Goal: Information Seeking & Learning: Learn about a topic

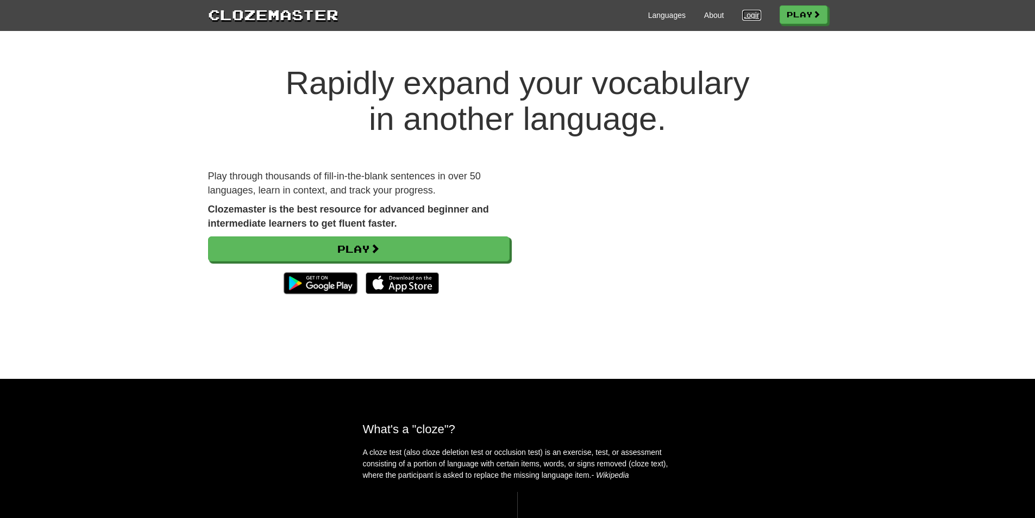
click at [747, 15] on link "Login" at bounding box center [751, 15] width 18 height 11
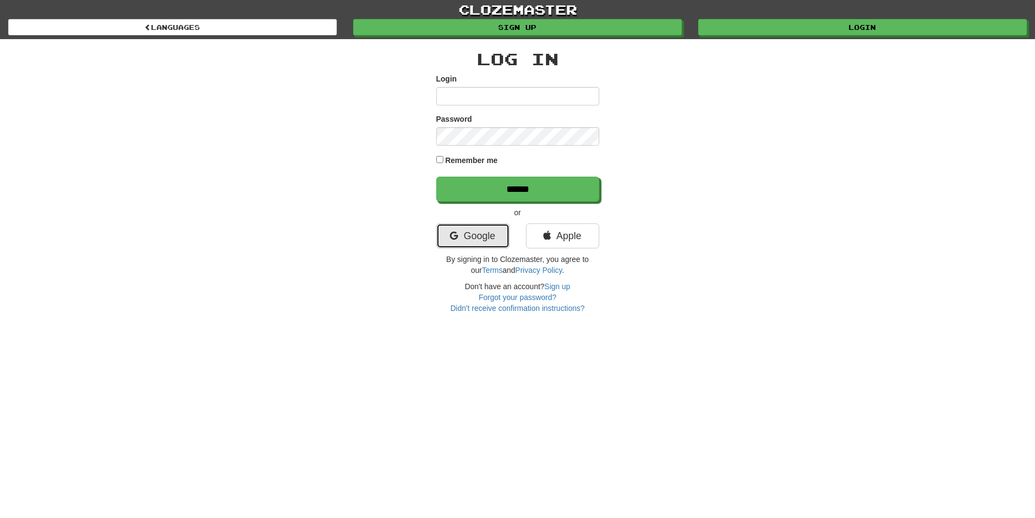
click at [498, 238] on link "Google" at bounding box center [472, 235] width 73 height 25
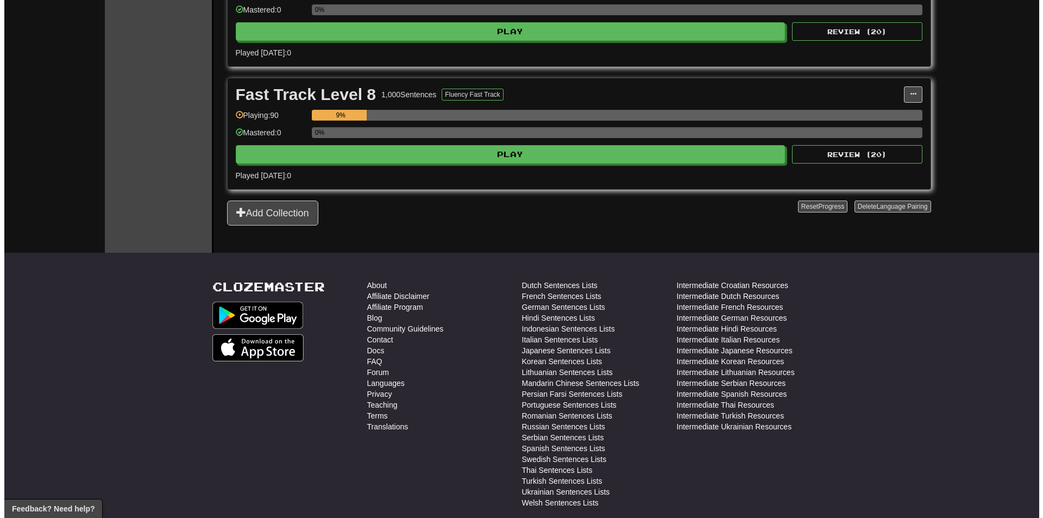
scroll to position [923, 0]
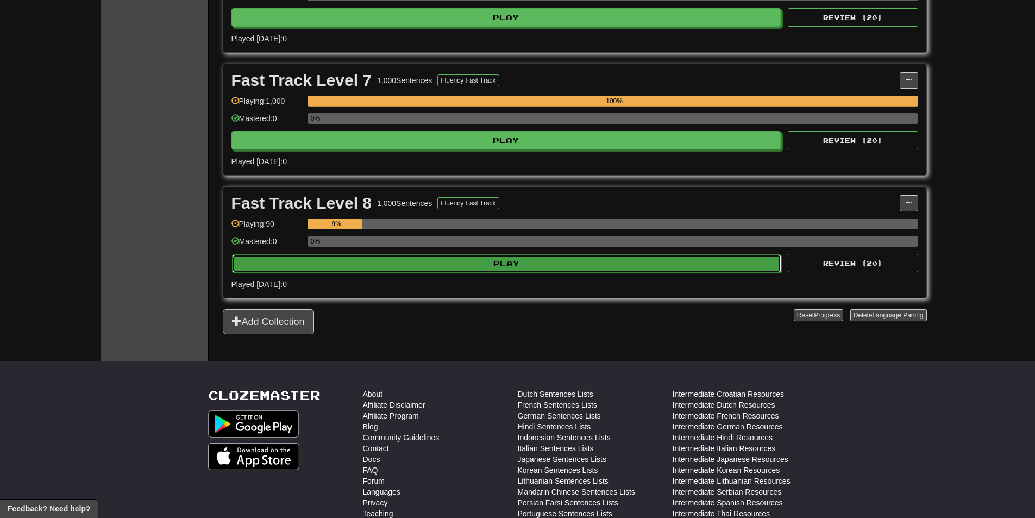
click at [542, 262] on button "Play" at bounding box center [507, 263] width 550 height 18
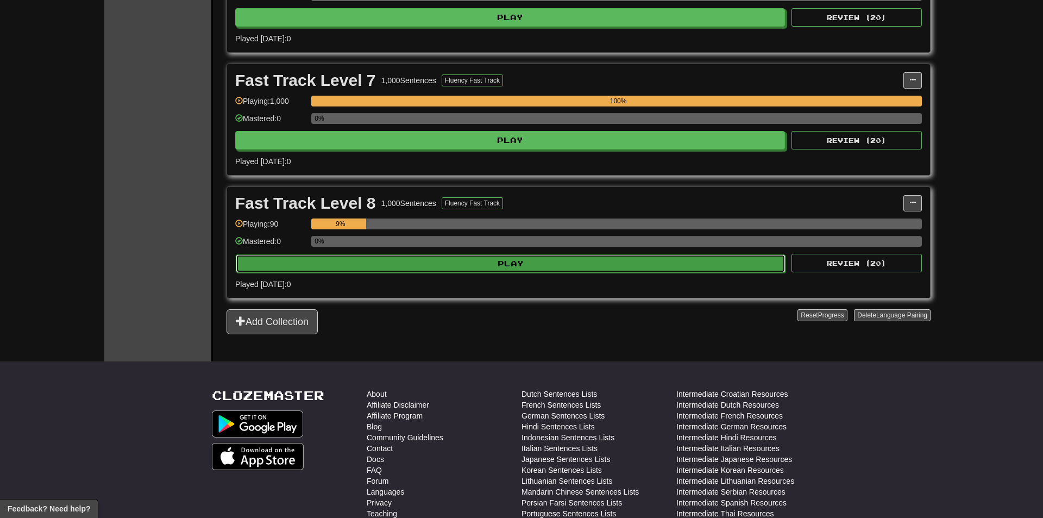
select select "********"
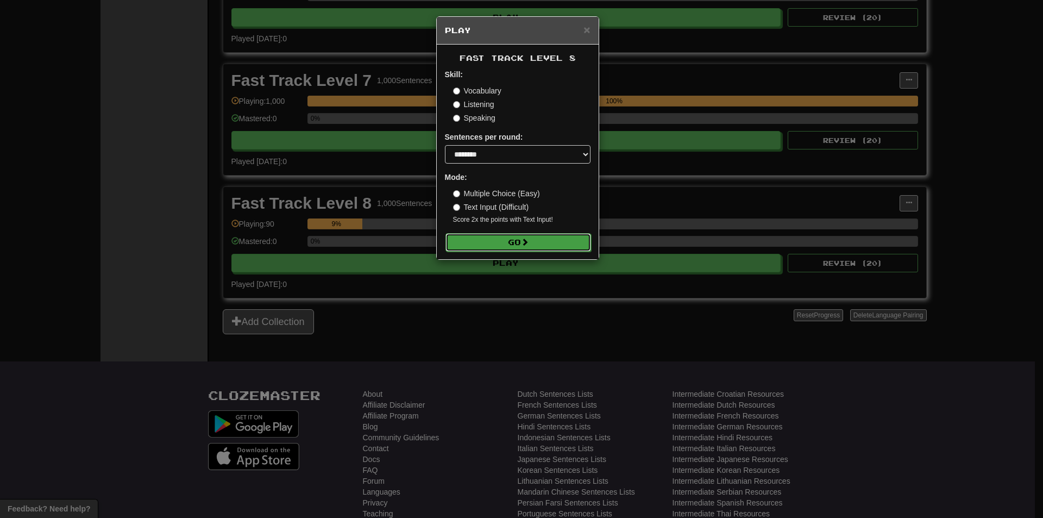
click at [558, 242] on button "Go" at bounding box center [518, 242] width 146 height 18
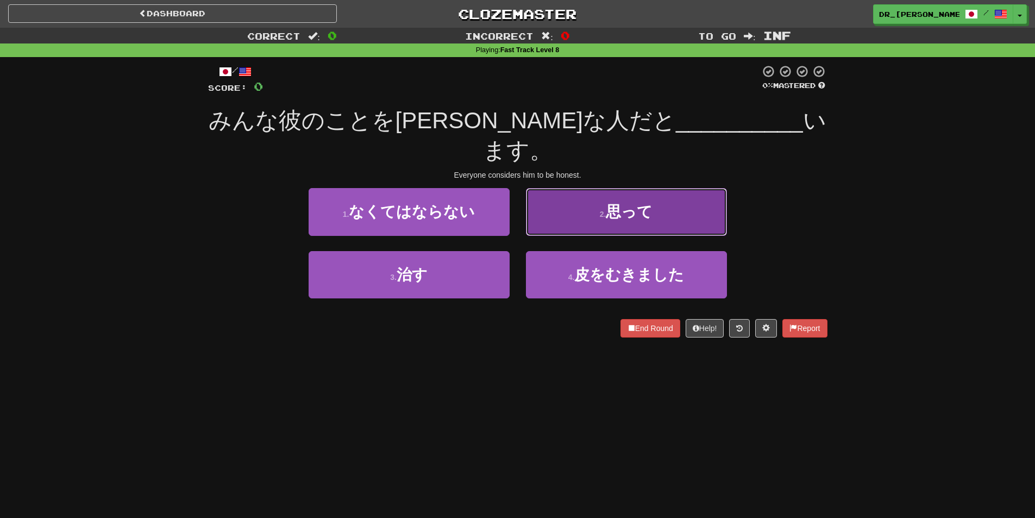
click at [581, 188] on button "2 . 思って" at bounding box center [626, 211] width 201 height 47
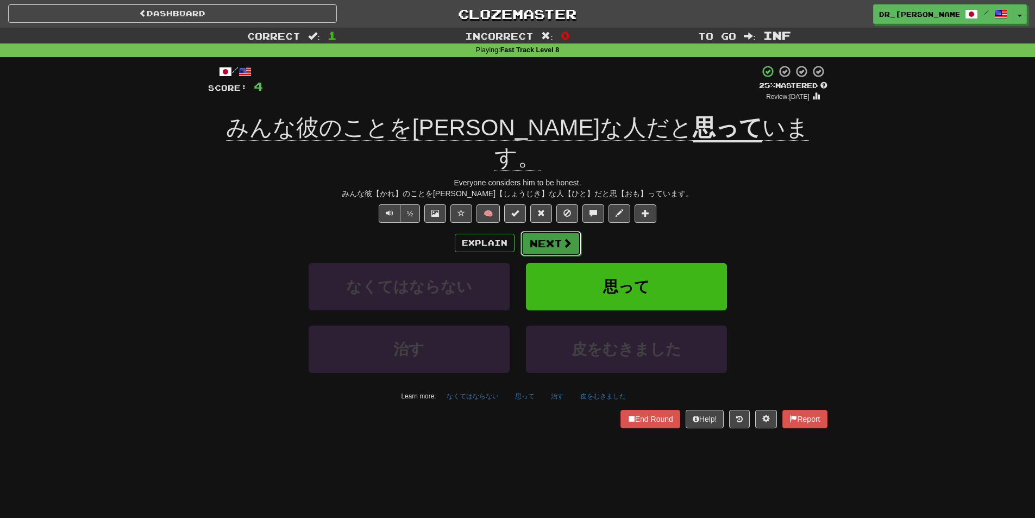
click at [558, 231] on button "Next" at bounding box center [550, 243] width 61 height 25
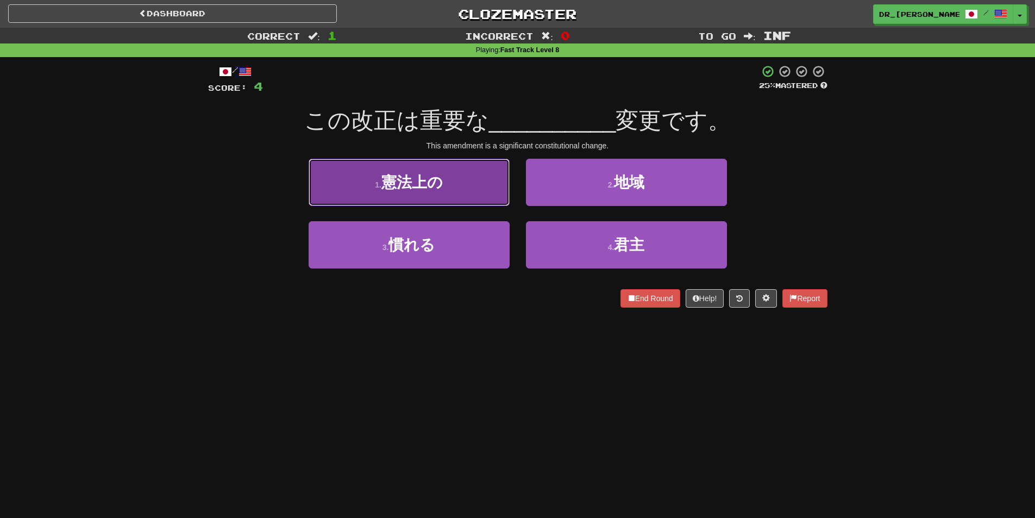
click at [477, 191] on button "1 . 憲法上の" at bounding box center [409, 182] width 201 height 47
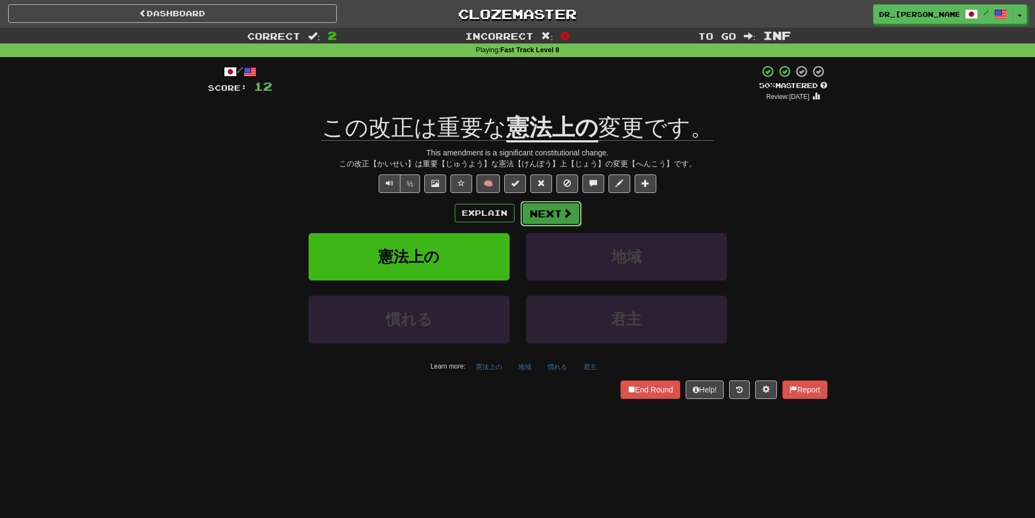
click at [557, 211] on button "Next" at bounding box center [550, 213] width 61 height 25
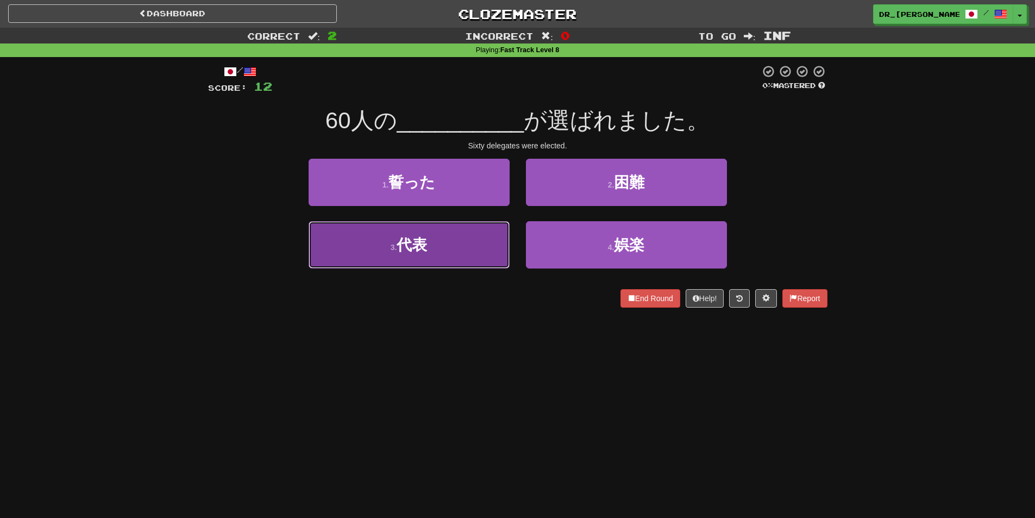
click at [462, 241] on button "3 . 代表" at bounding box center [409, 244] width 201 height 47
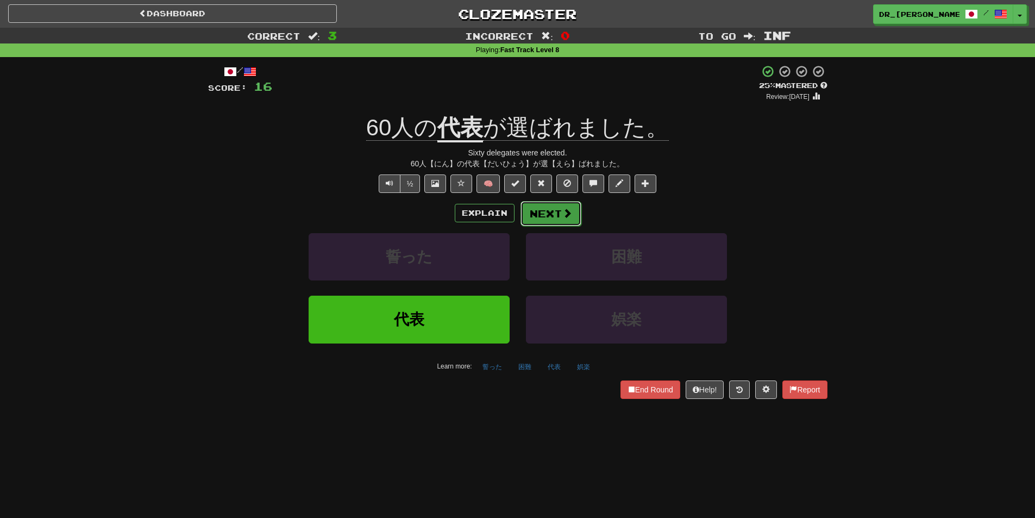
click at [570, 215] on span at bounding box center [567, 213] width 10 height 10
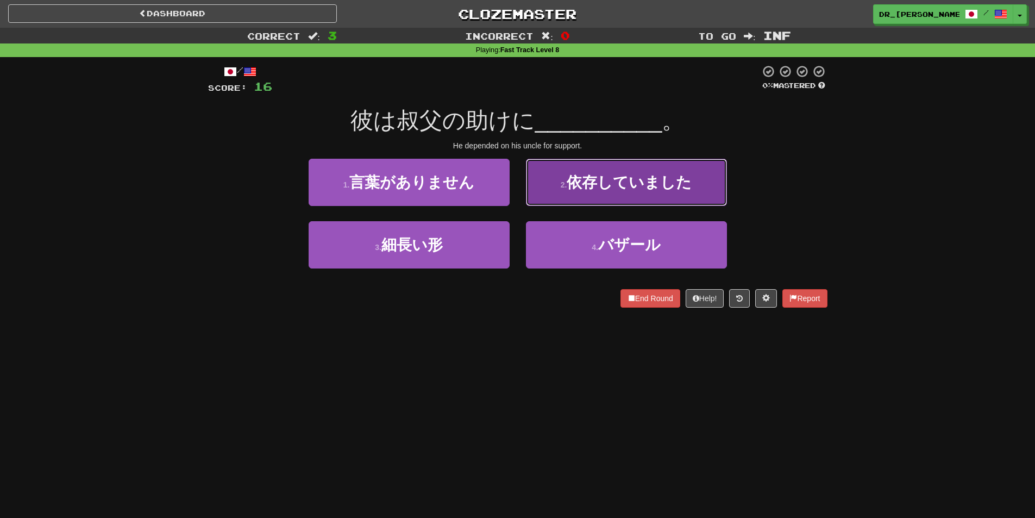
click at [581, 193] on button "2 . 依存していました" at bounding box center [626, 182] width 201 height 47
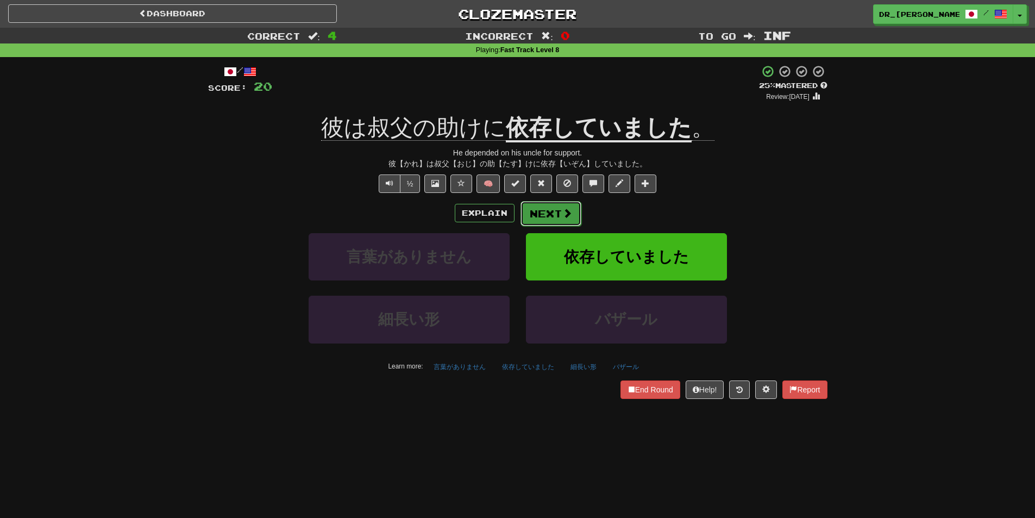
click at [569, 211] on span at bounding box center [567, 213] width 10 height 10
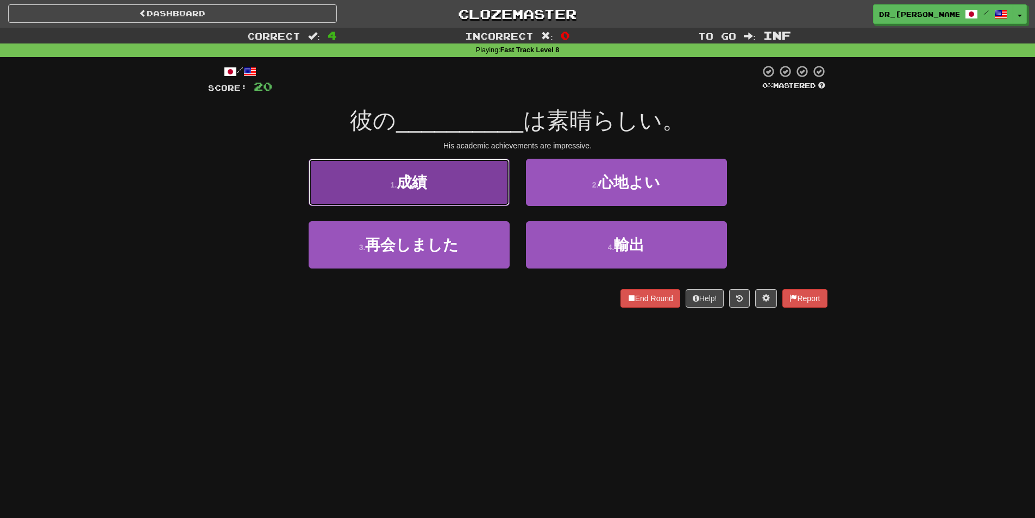
click at [433, 198] on button "1 . 成績" at bounding box center [409, 182] width 201 height 47
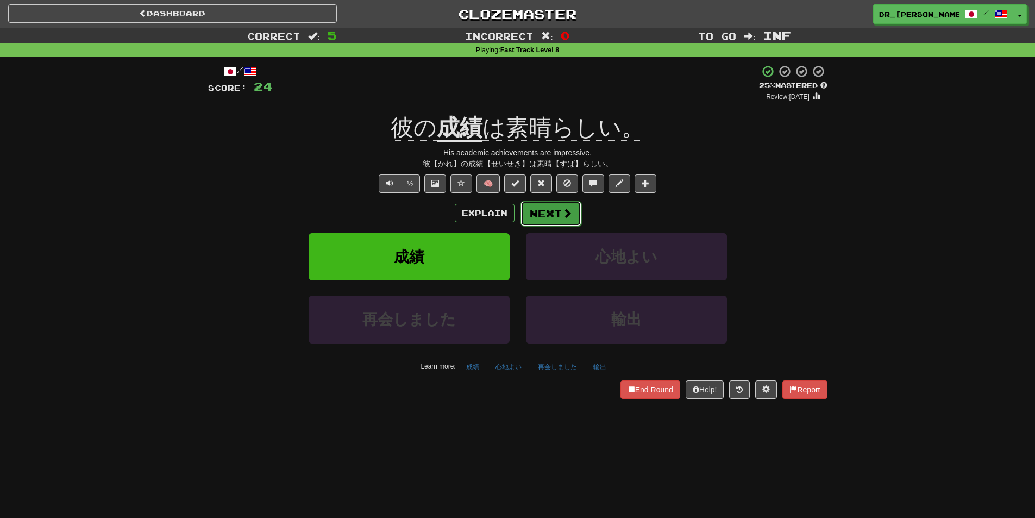
click at [549, 207] on button "Next" at bounding box center [550, 213] width 61 height 25
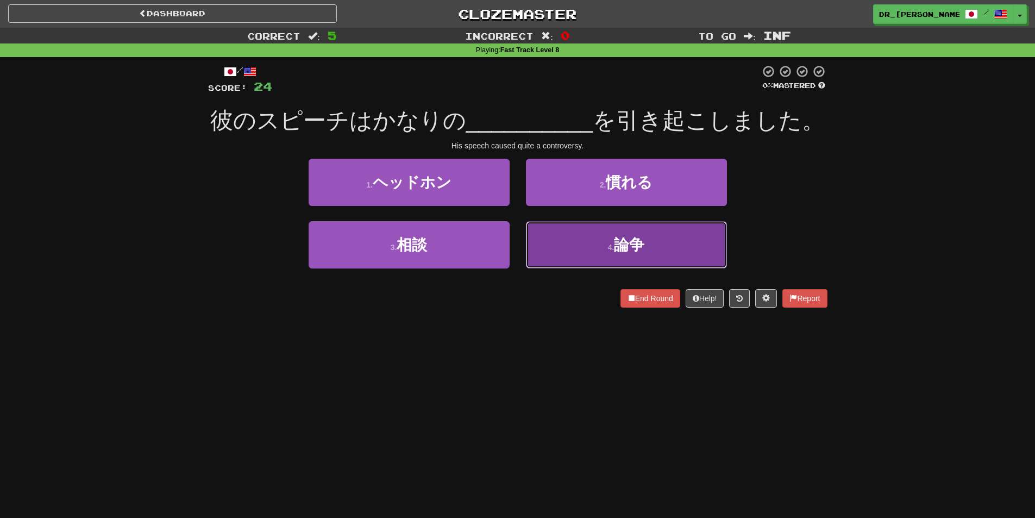
click at [625, 259] on button "4 . 論争" at bounding box center [626, 244] width 201 height 47
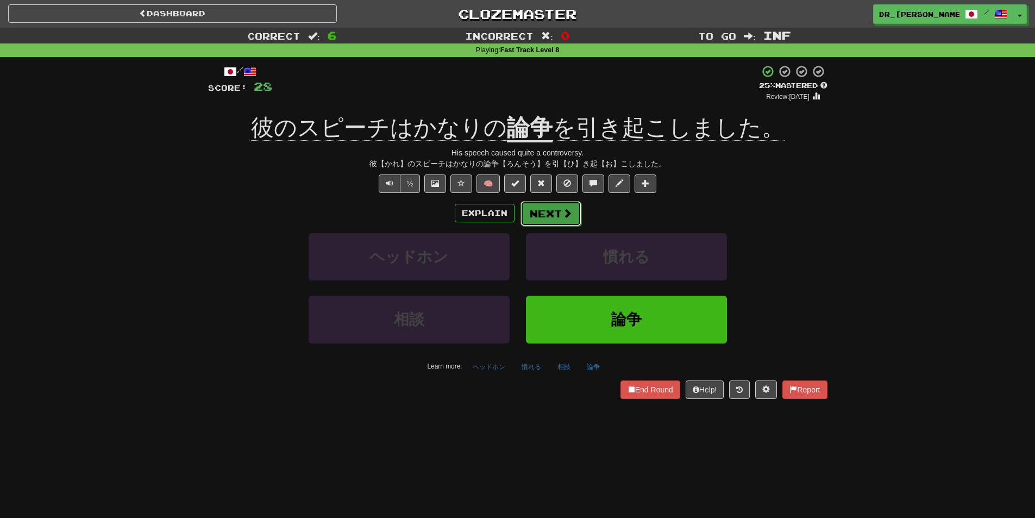
click at [559, 210] on button "Next" at bounding box center [550, 213] width 61 height 25
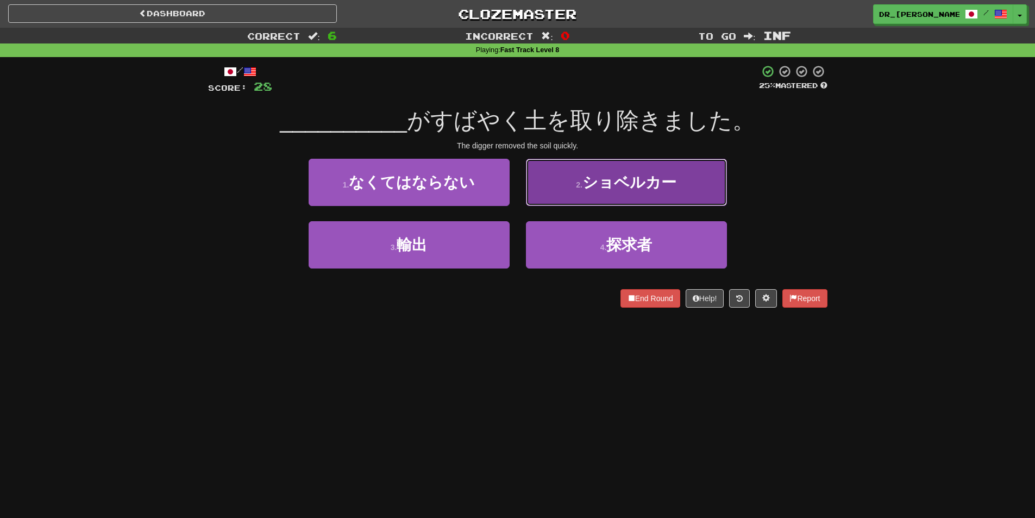
click at [594, 190] on span "ショベルカー" at bounding box center [629, 182] width 94 height 17
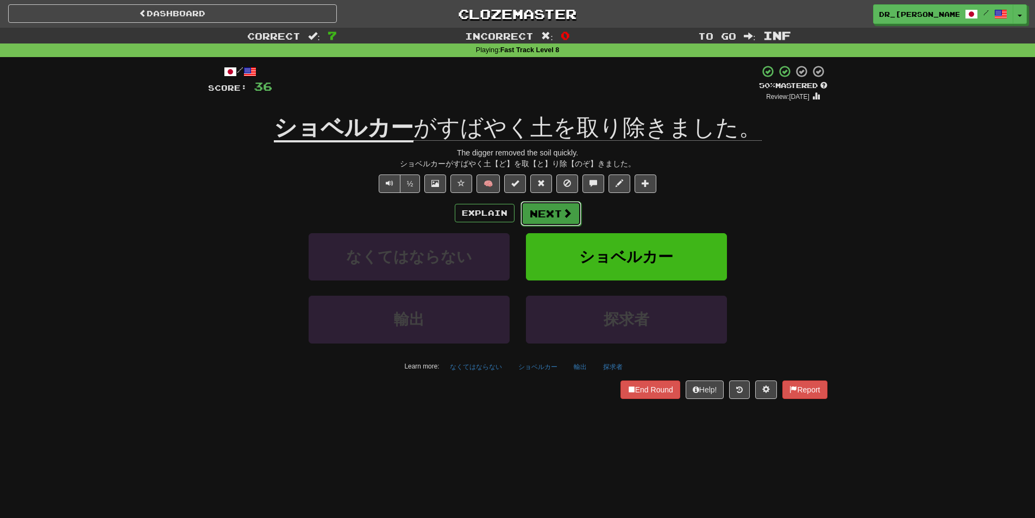
click at [568, 205] on button "Next" at bounding box center [550, 213] width 61 height 25
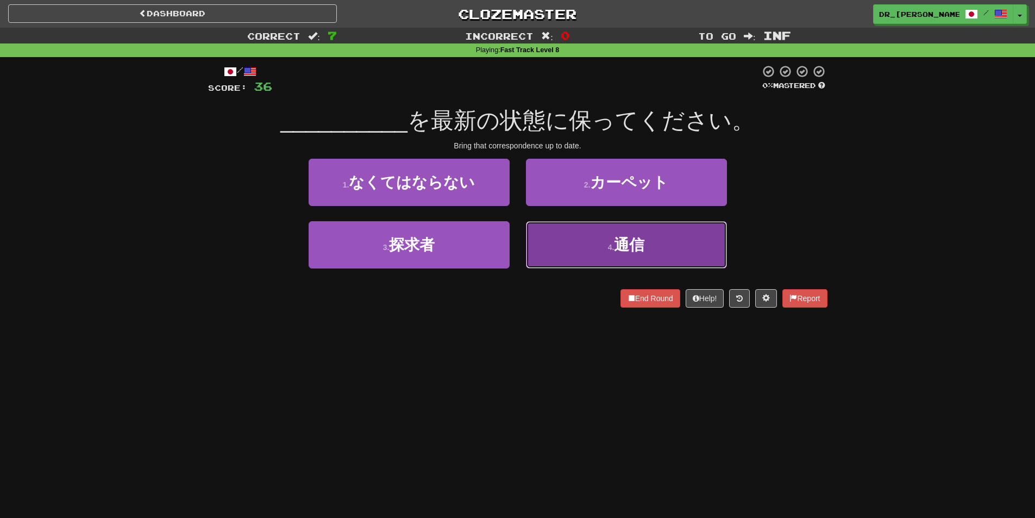
click at [620, 251] on span "通信" at bounding box center [629, 244] width 30 height 17
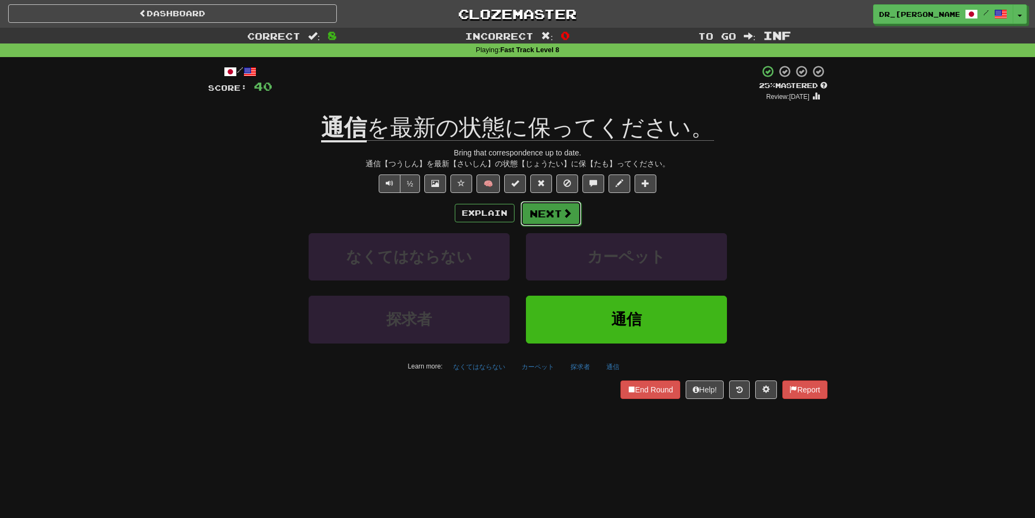
click at [555, 219] on button "Next" at bounding box center [550, 213] width 61 height 25
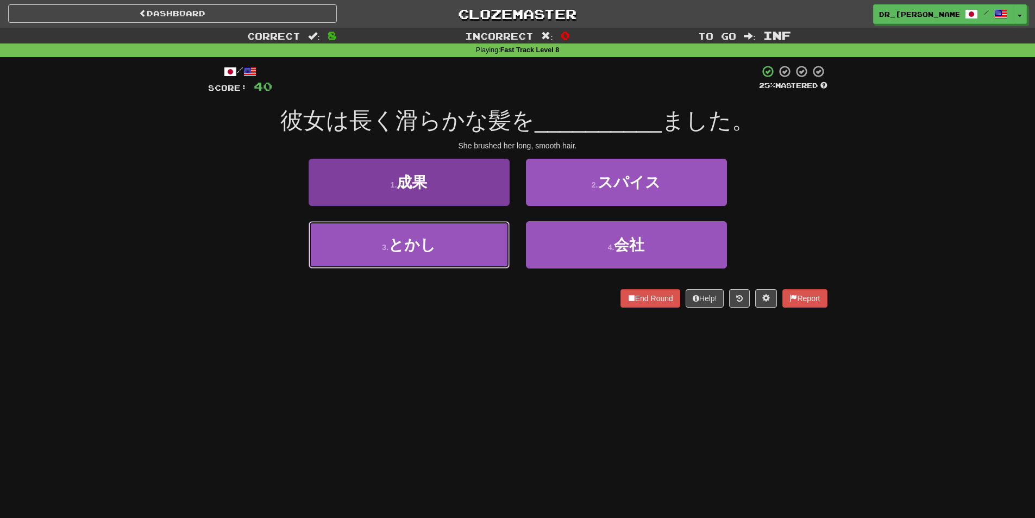
click at [467, 235] on button "3 . とかし" at bounding box center [409, 244] width 201 height 47
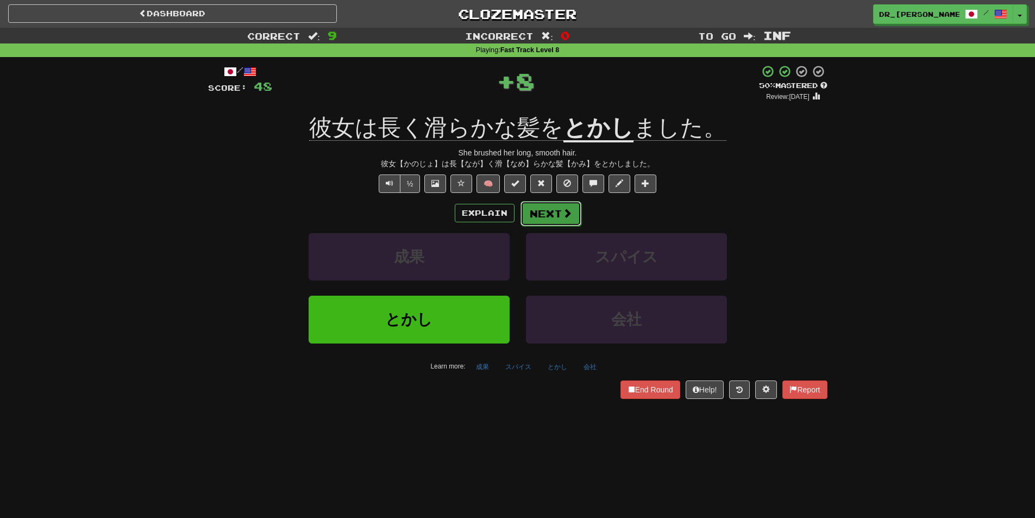
click at [549, 204] on button "Next" at bounding box center [550, 213] width 61 height 25
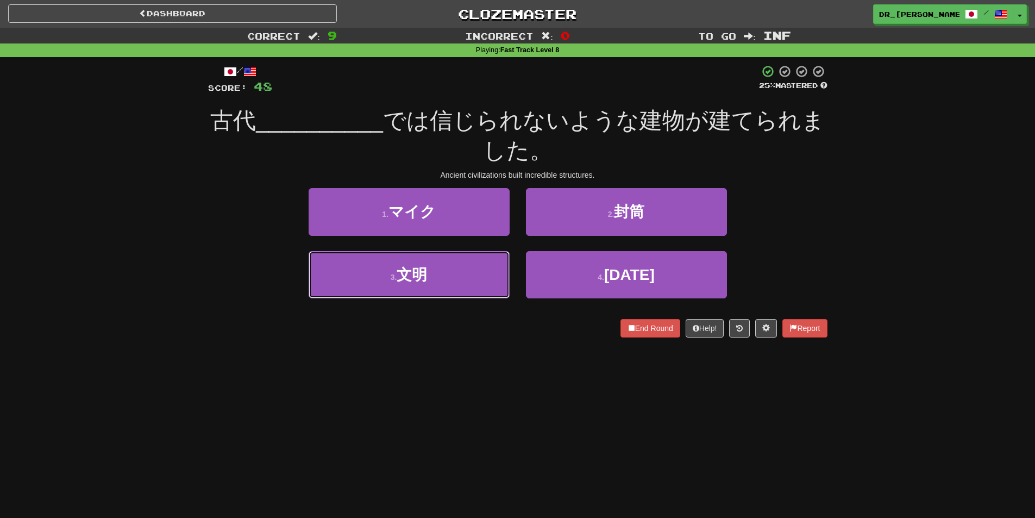
click at [499, 281] on button "3 . 文明" at bounding box center [409, 274] width 201 height 47
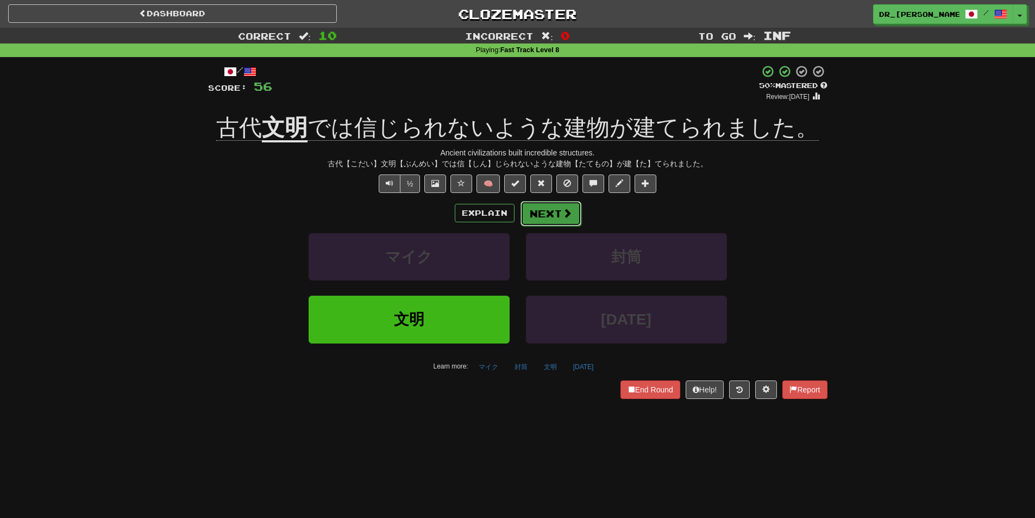
click at [562, 217] on span at bounding box center [567, 213] width 10 height 10
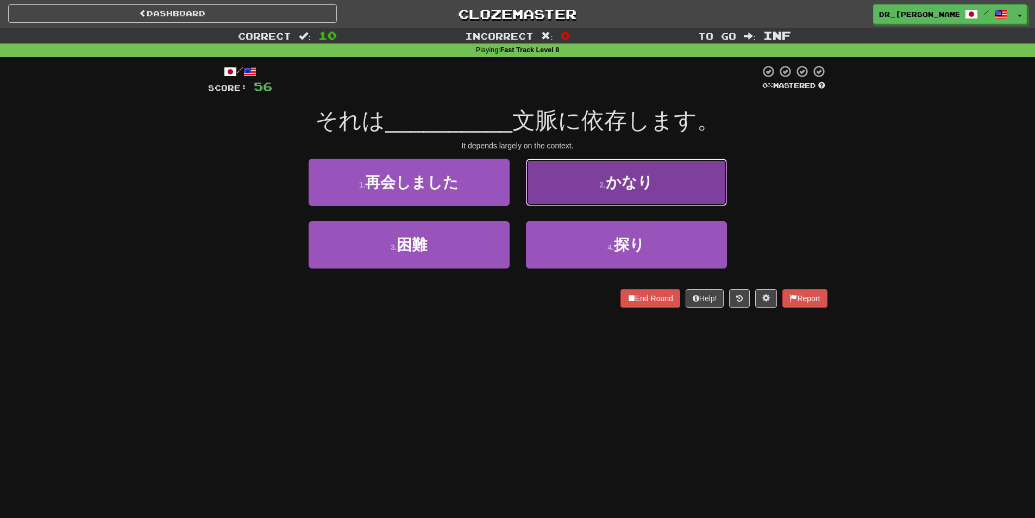
click at [584, 191] on button "2 . かなり" at bounding box center [626, 182] width 201 height 47
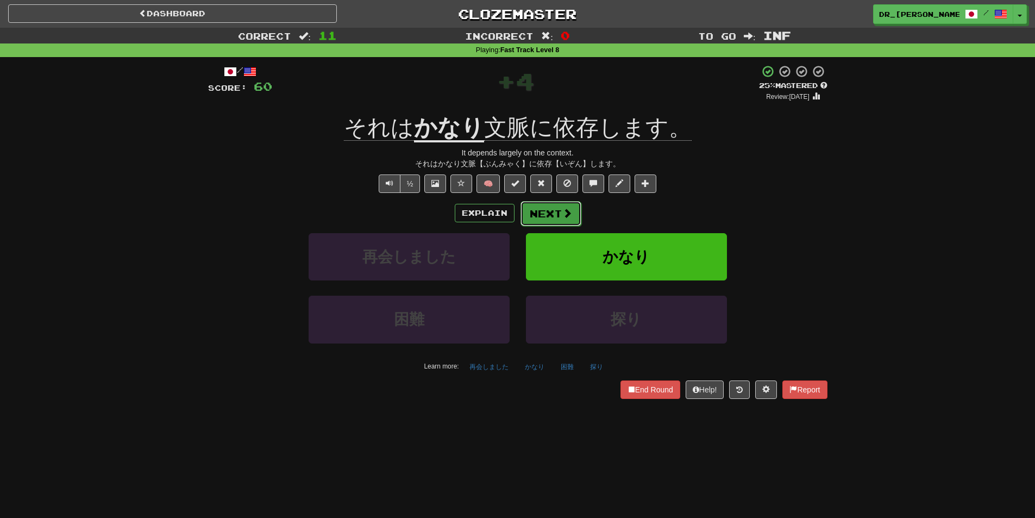
click at [550, 207] on button "Next" at bounding box center [550, 213] width 61 height 25
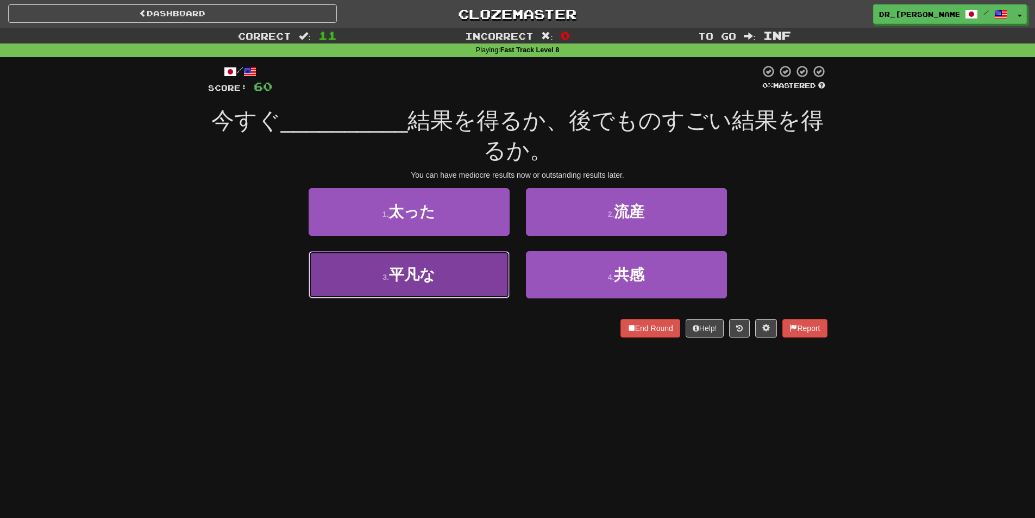
click at [485, 272] on button "3 . 平凡な" at bounding box center [409, 274] width 201 height 47
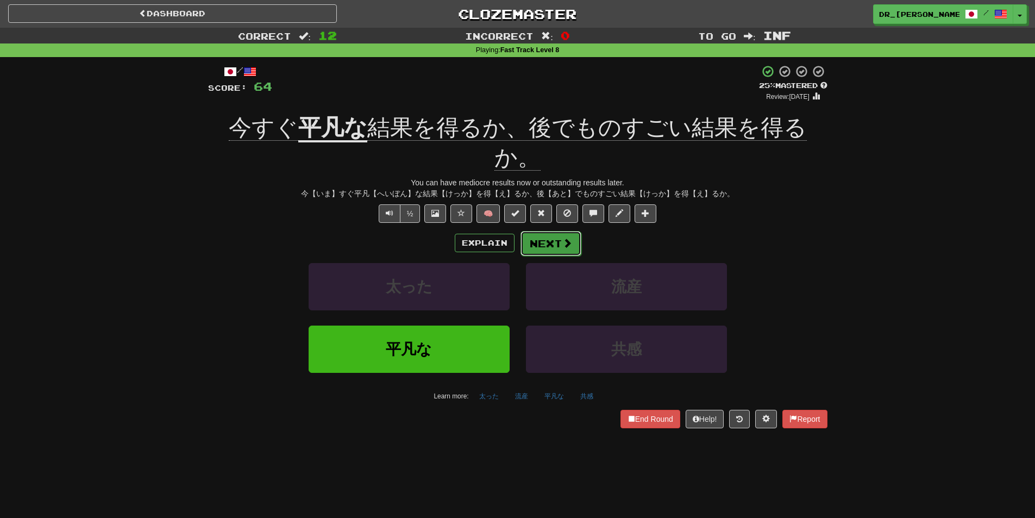
click at [546, 231] on button "Next" at bounding box center [550, 243] width 61 height 25
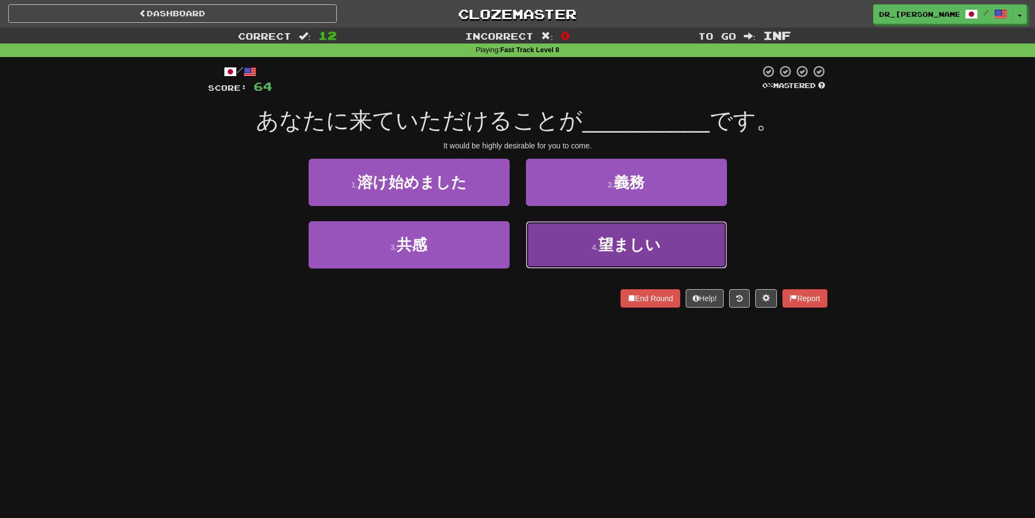
click at [592, 254] on button "4 . 望ましい" at bounding box center [626, 244] width 201 height 47
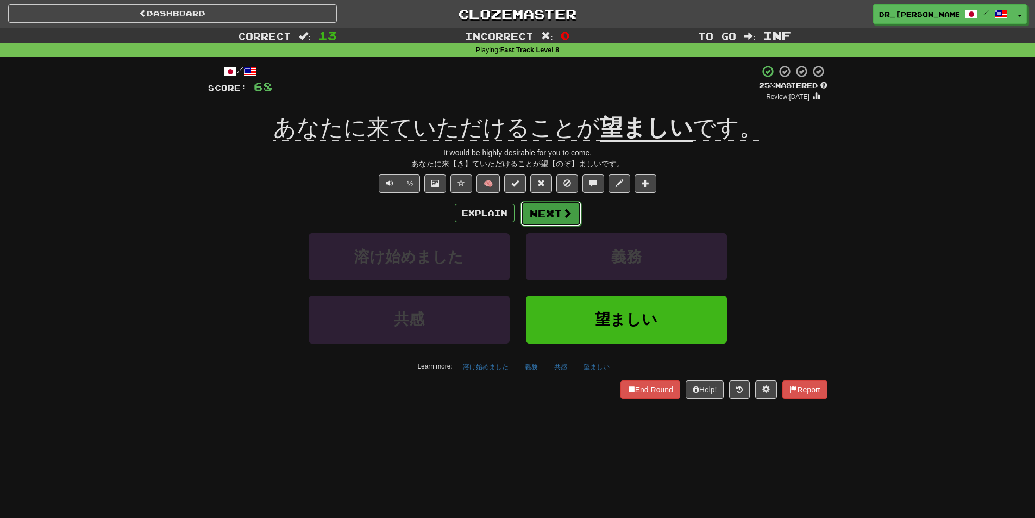
click at [564, 219] on button "Next" at bounding box center [550, 213] width 61 height 25
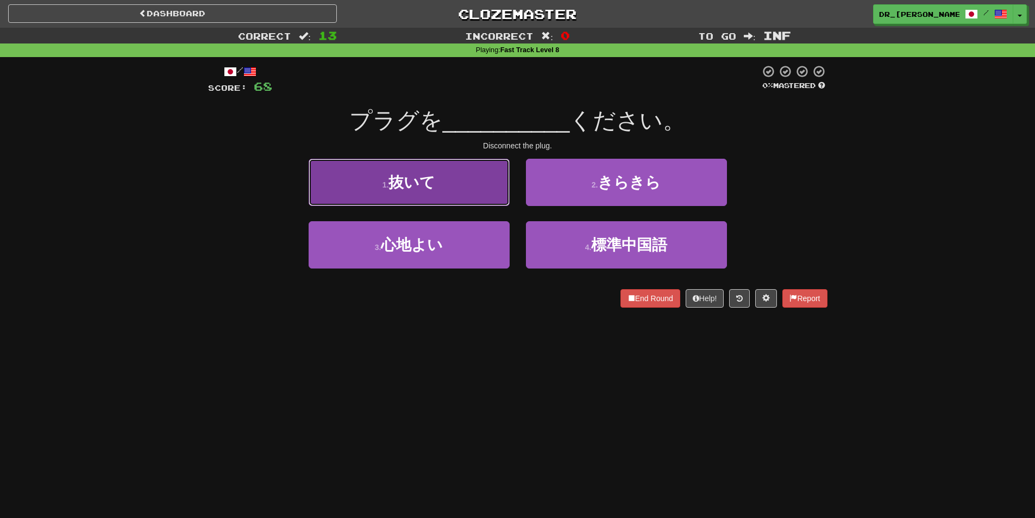
click at [485, 202] on button "1 . 抜いて" at bounding box center [409, 182] width 201 height 47
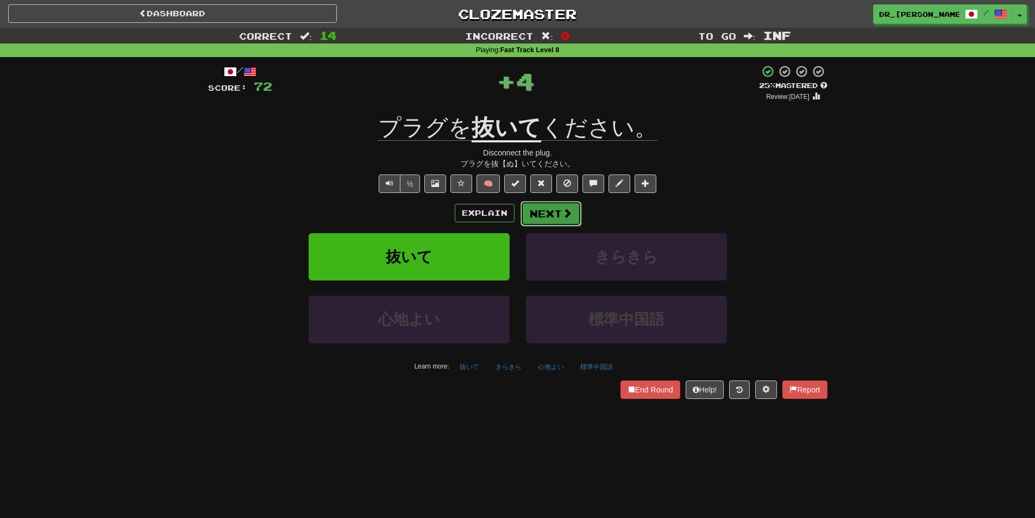
click at [547, 213] on button "Next" at bounding box center [550, 213] width 61 height 25
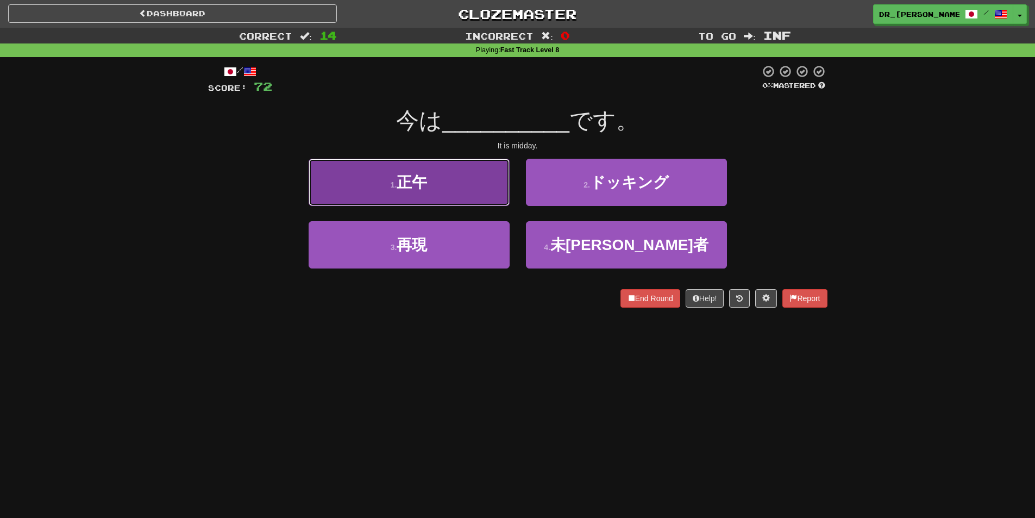
click at [460, 197] on button "1 . 正午" at bounding box center [409, 182] width 201 height 47
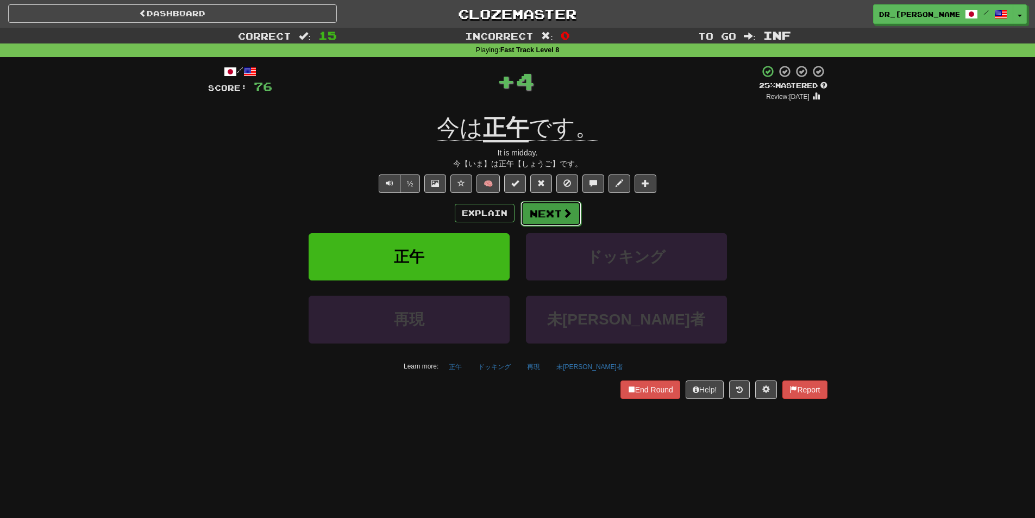
click at [549, 212] on button "Next" at bounding box center [550, 213] width 61 height 25
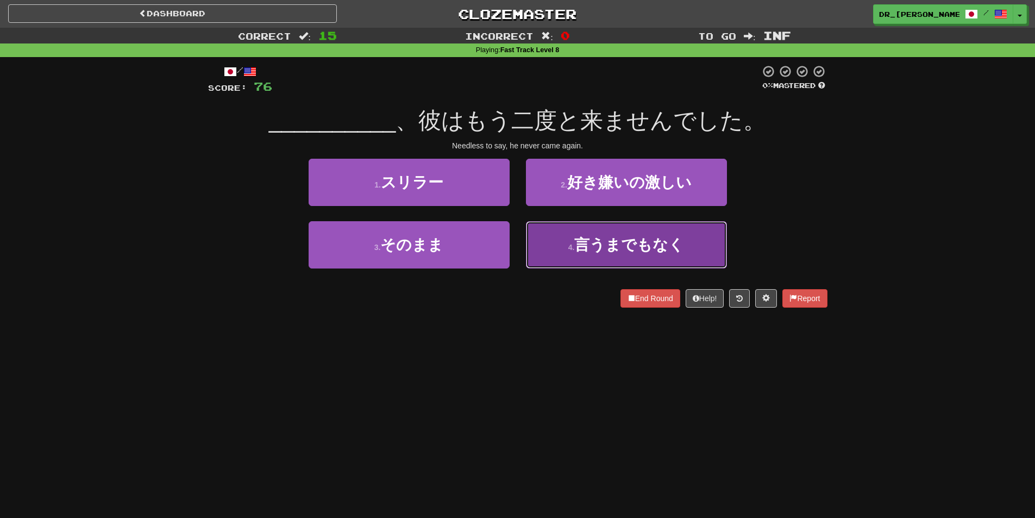
click at [572, 252] on button "4 . 言うまでもなく" at bounding box center [626, 244] width 201 height 47
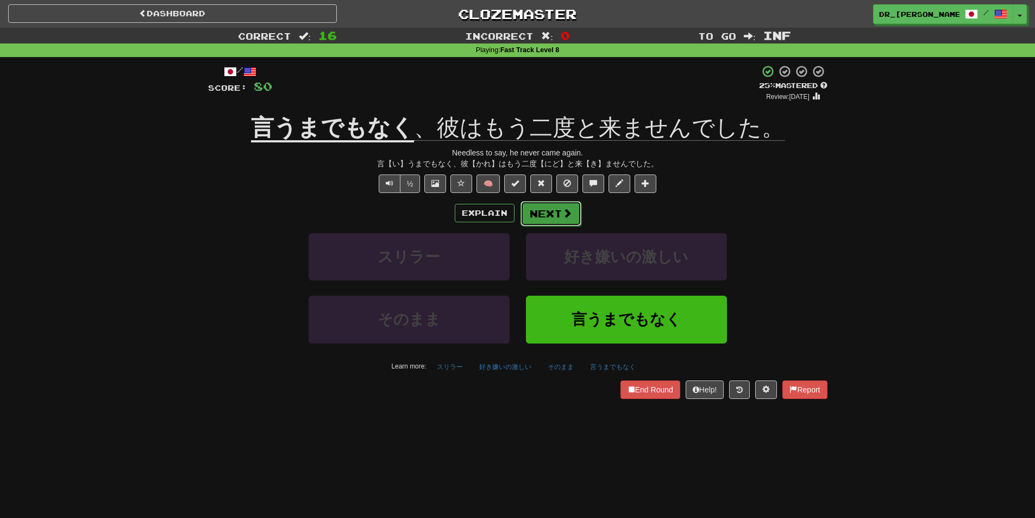
click at [558, 218] on button "Next" at bounding box center [550, 213] width 61 height 25
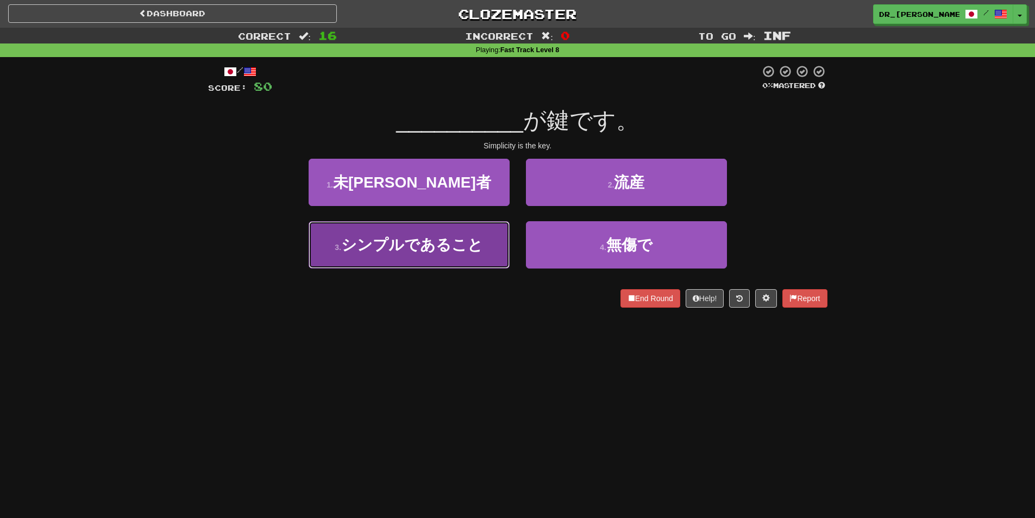
click at [479, 239] on span "シンプルであること" at bounding box center [412, 244] width 142 height 17
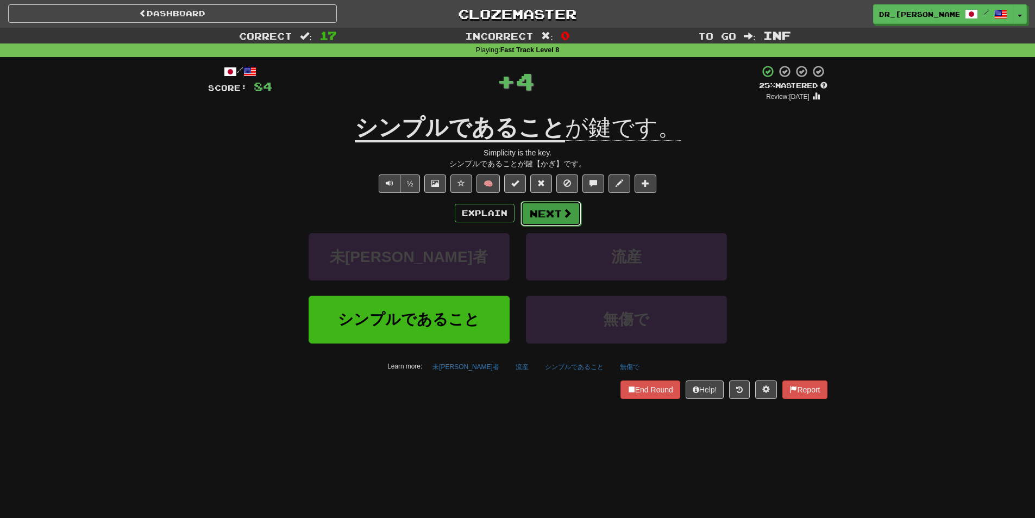
click at [554, 214] on button "Next" at bounding box center [550, 213] width 61 height 25
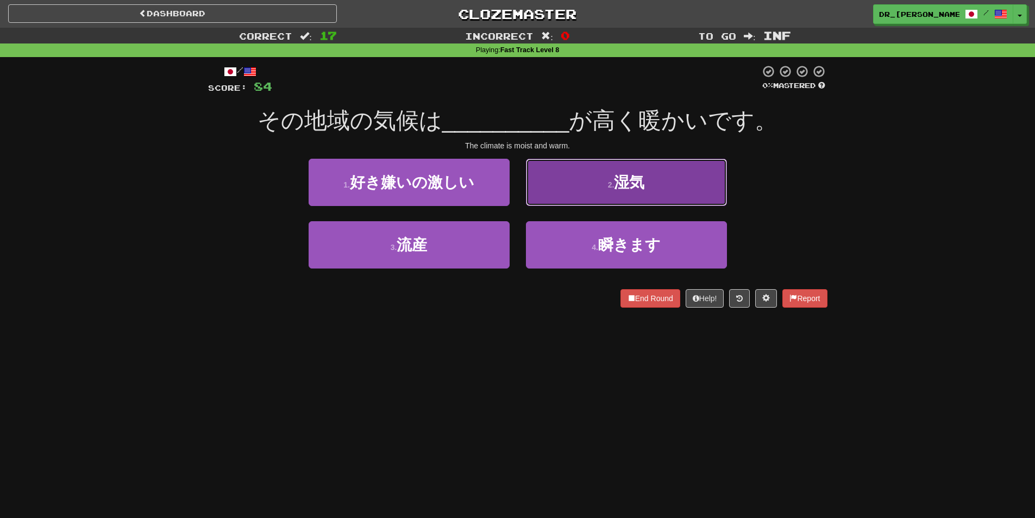
click at [586, 201] on button "2 . 湿気" at bounding box center [626, 182] width 201 height 47
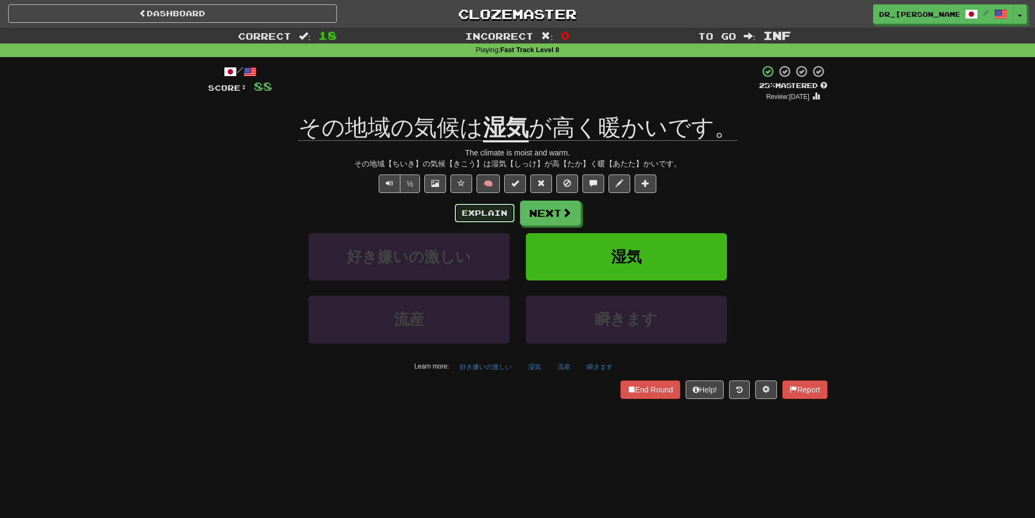
click at [492, 220] on button "Explain" at bounding box center [485, 213] width 60 height 18
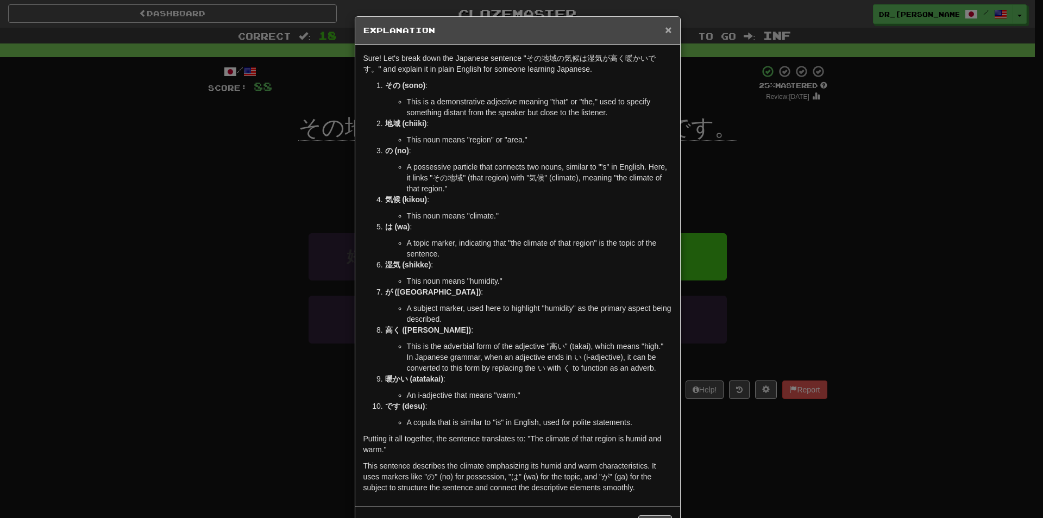
click at [665, 26] on span "×" at bounding box center [668, 29] width 7 height 12
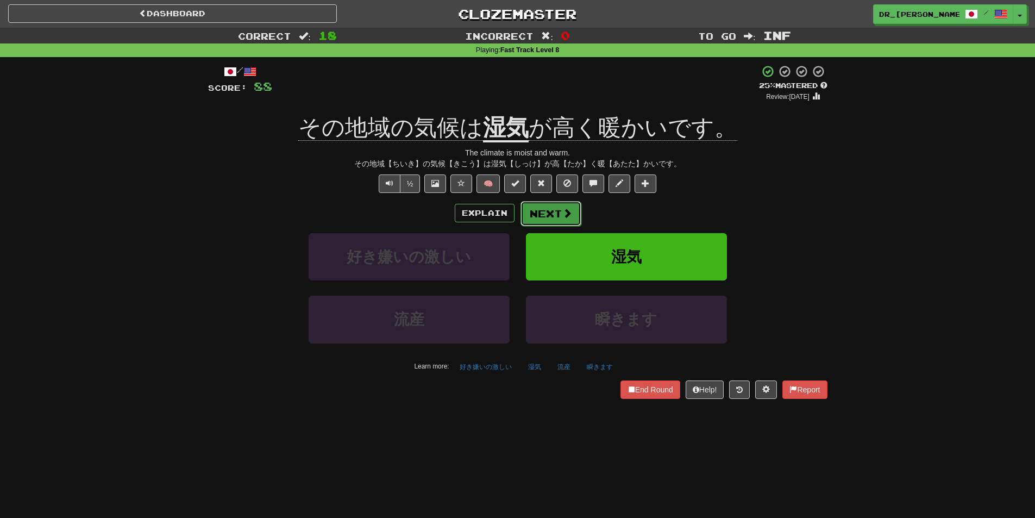
click at [565, 217] on span at bounding box center [567, 213] width 10 height 10
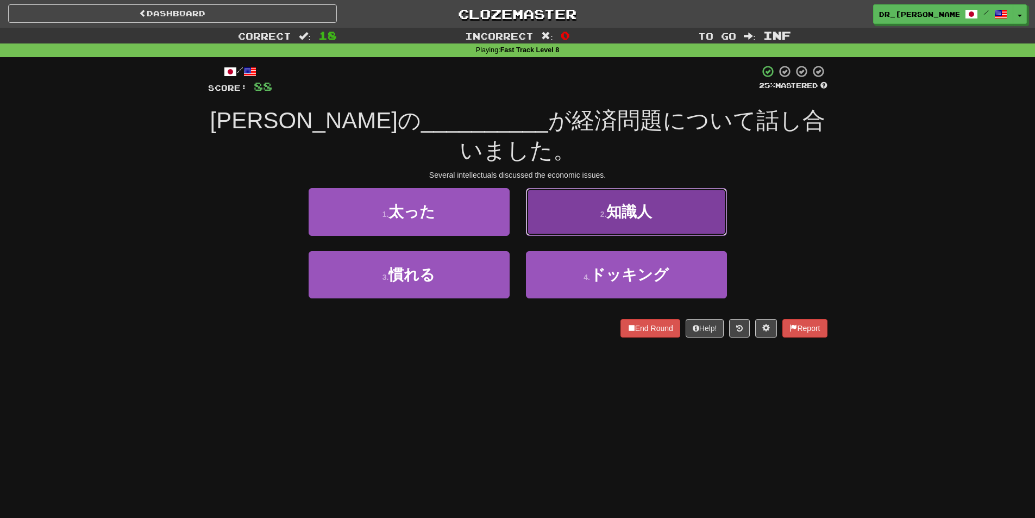
click at [592, 200] on button "2 . 知識人" at bounding box center [626, 211] width 201 height 47
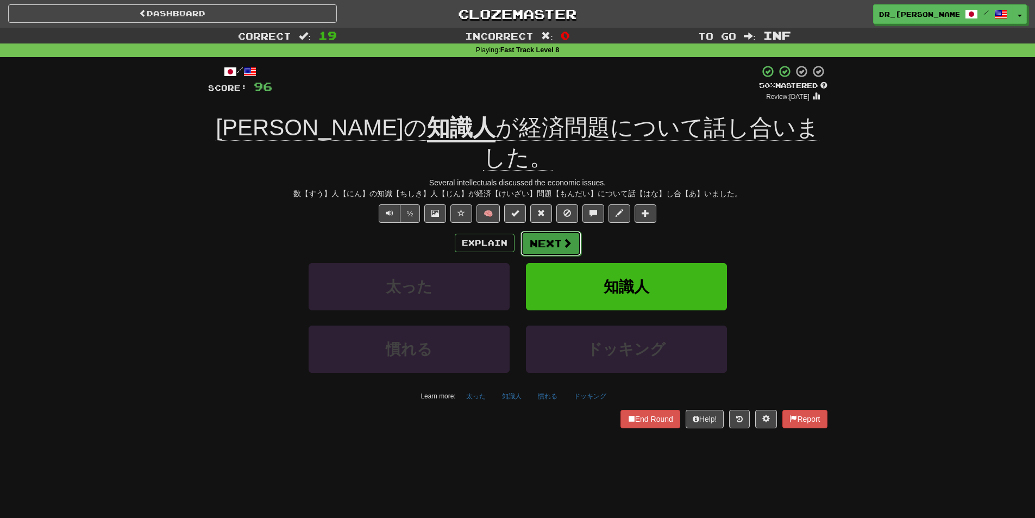
click at [554, 231] on button "Next" at bounding box center [550, 243] width 61 height 25
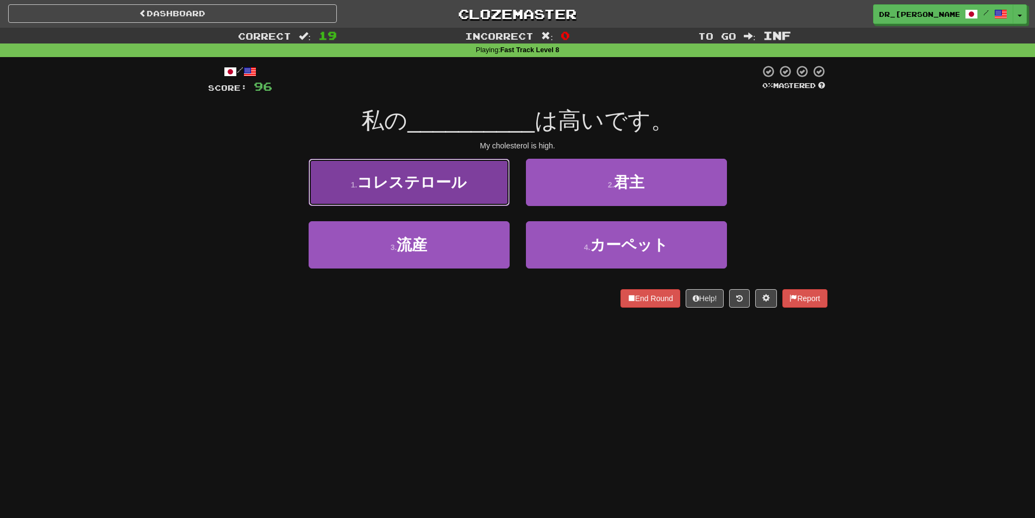
click at [461, 187] on span "コレステロール" at bounding box center [412, 182] width 110 height 17
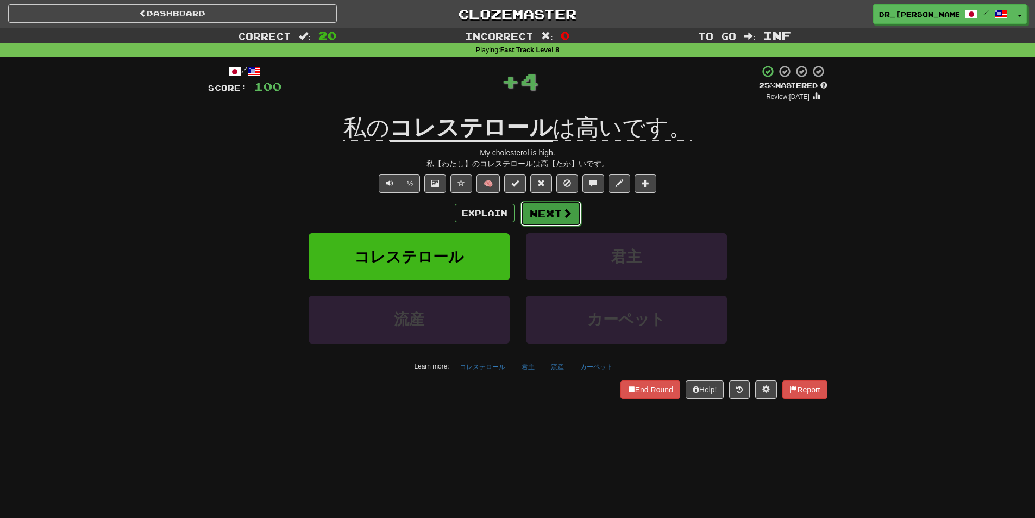
click at [572, 206] on button "Next" at bounding box center [550, 213] width 61 height 25
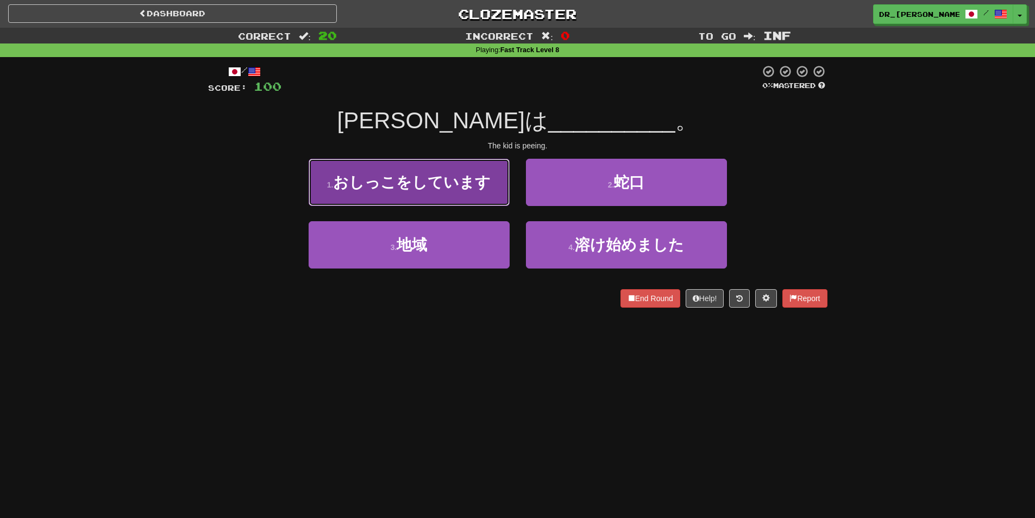
click at [446, 185] on span "おしっこをしています" at bounding box center [412, 182] width 158 height 17
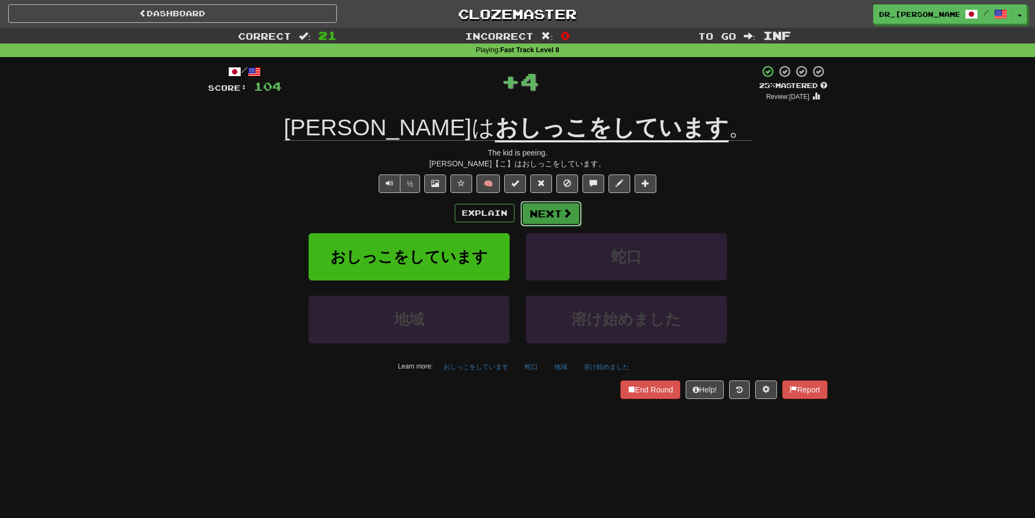
click at [562, 211] on span at bounding box center [567, 213] width 10 height 10
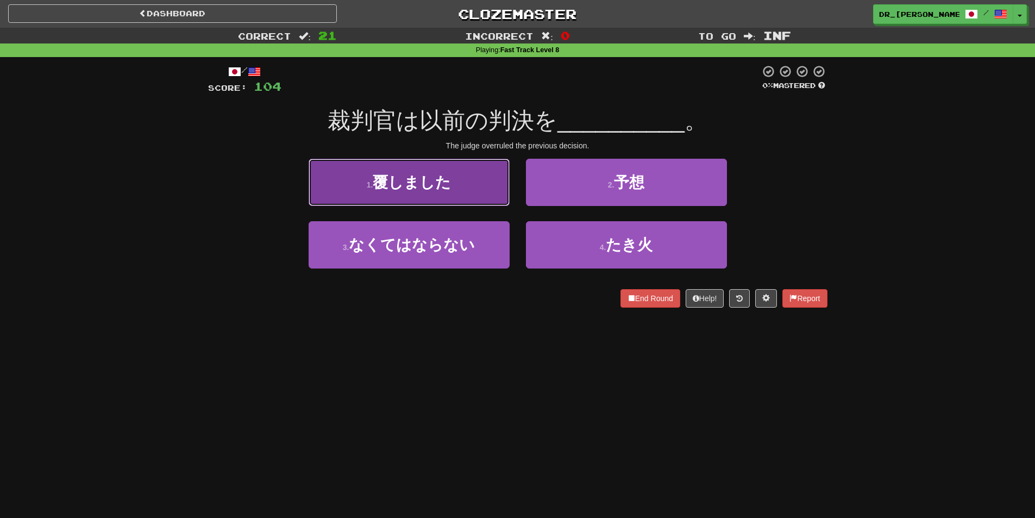
click at [449, 190] on span "覆しました" at bounding box center [412, 182] width 78 height 17
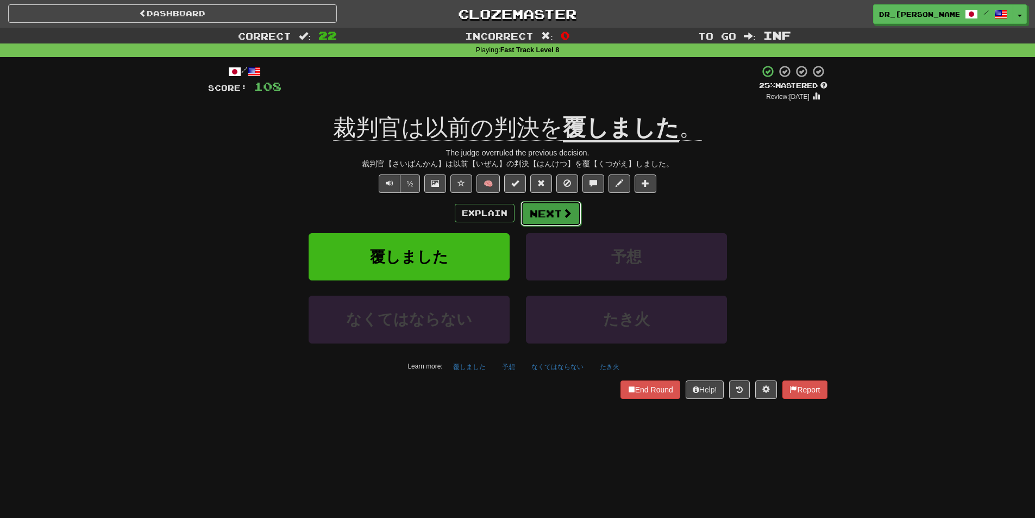
click at [564, 217] on span at bounding box center [567, 213] width 10 height 10
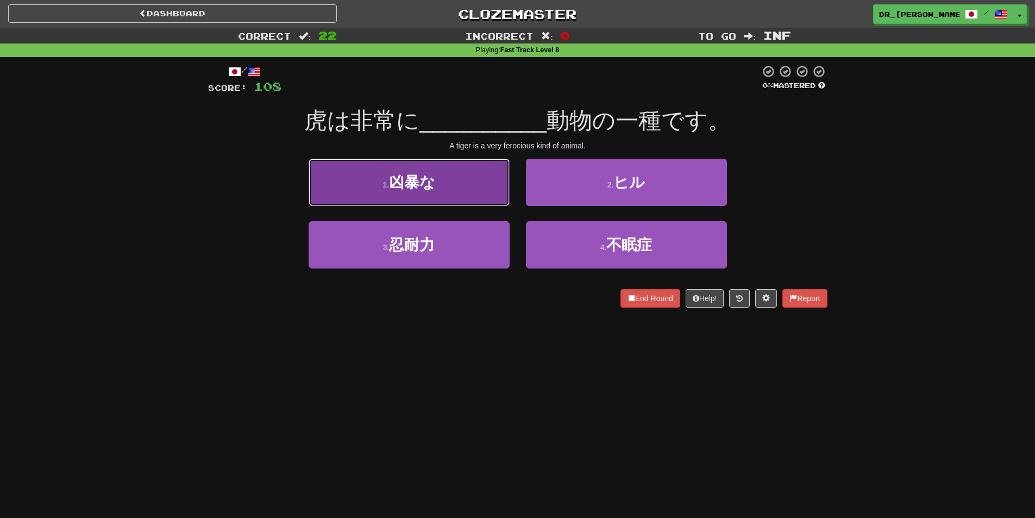
click at [486, 192] on button "1 . 凶暴な" at bounding box center [409, 182] width 201 height 47
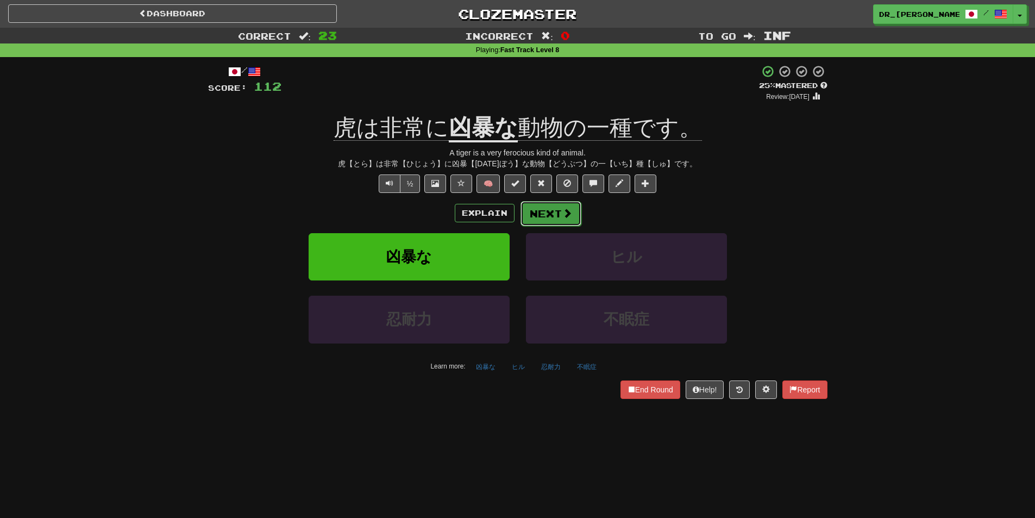
click at [556, 212] on button "Next" at bounding box center [550, 213] width 61 height 25
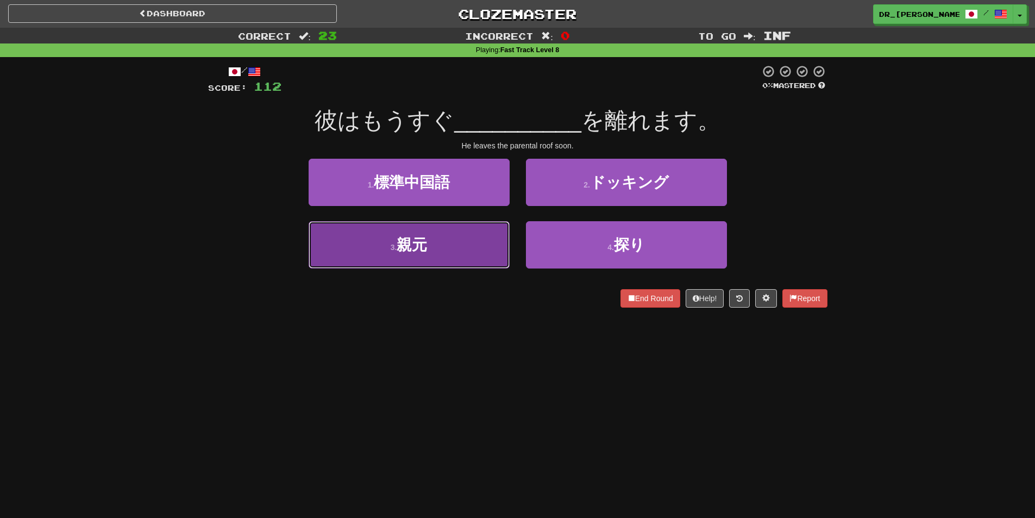
click at [479, 253] on button "3 . 親元" at bounding box center [409, 244] width 201 height 47
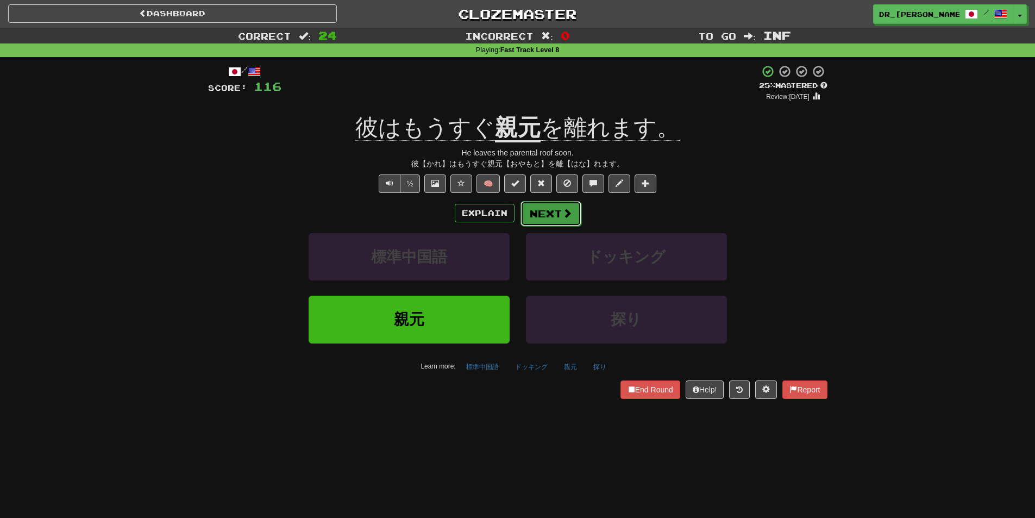
click at [565, 212] on span at bounding box center [567, 213] width 10 height 10
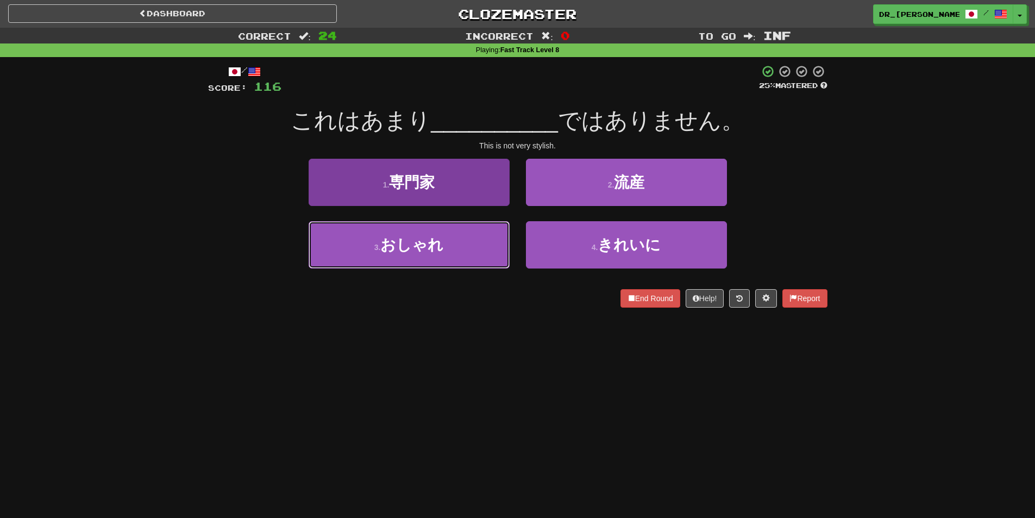
click at [456, 242] on button "3 . おしゃれ" at bounding box center [409, 244] width 201 height 47
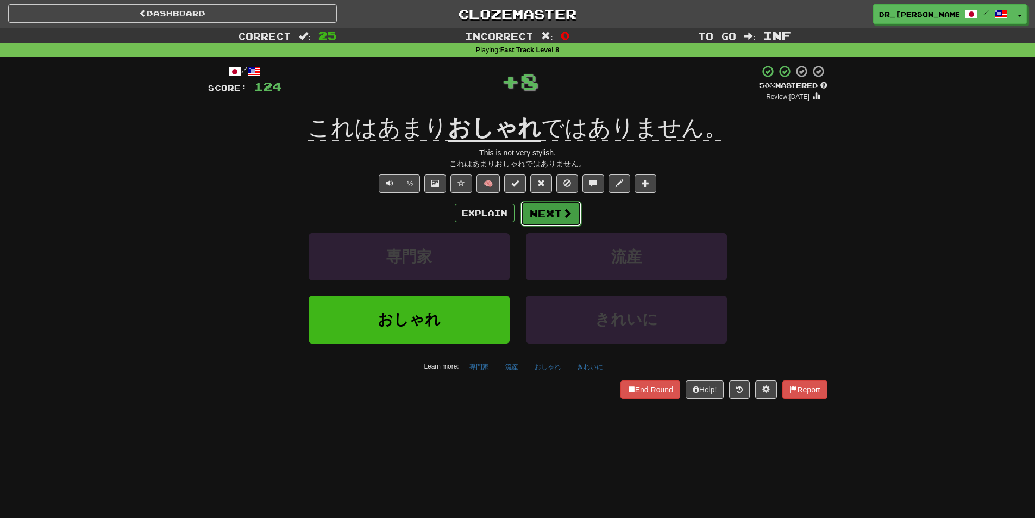
click at [562, 213] on span at bounding box center [567, 213] width 10 height 10
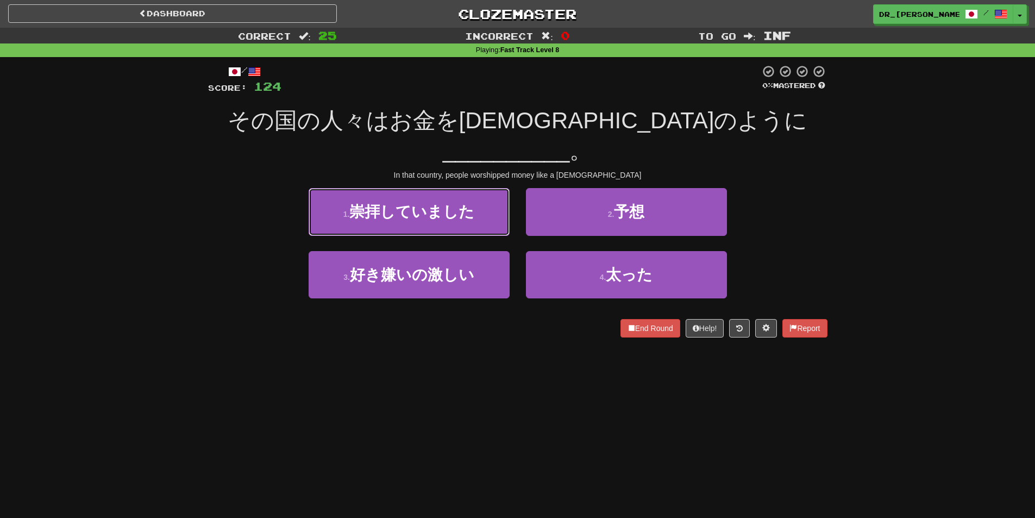
click at [463, 194] on button "1 . 崇拝していました" at bounding box center [409, 211] width 201 height 47
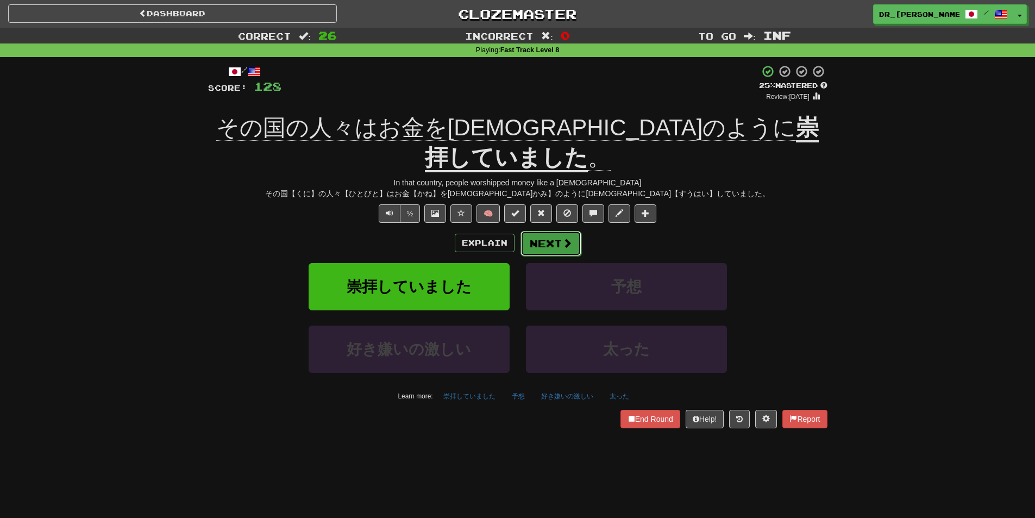
click at [557, 231] on button "Next" at bounding box center [550, 243] width 61 height 25
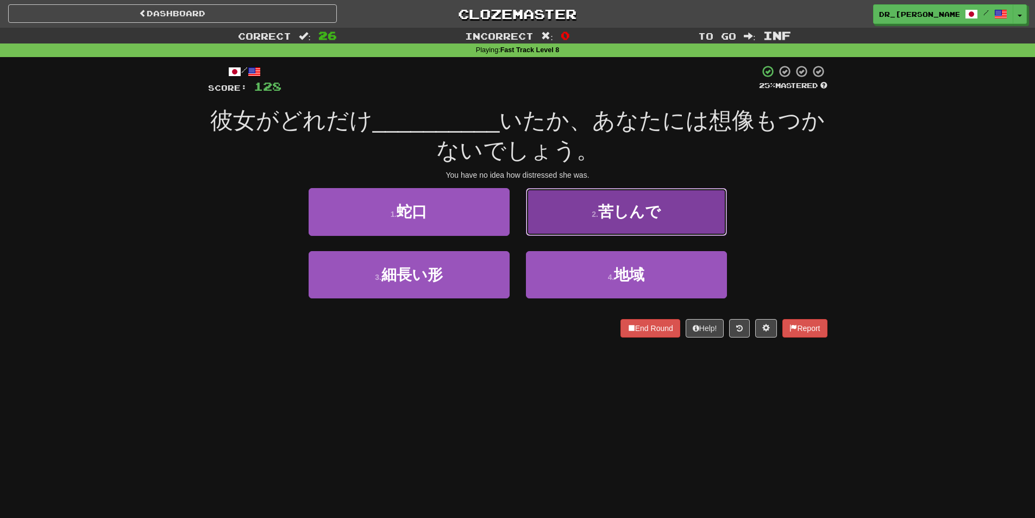
click at [577, 225] on button "2 . 苦しんで" at bounding box center [626, 211] width 201 height 47
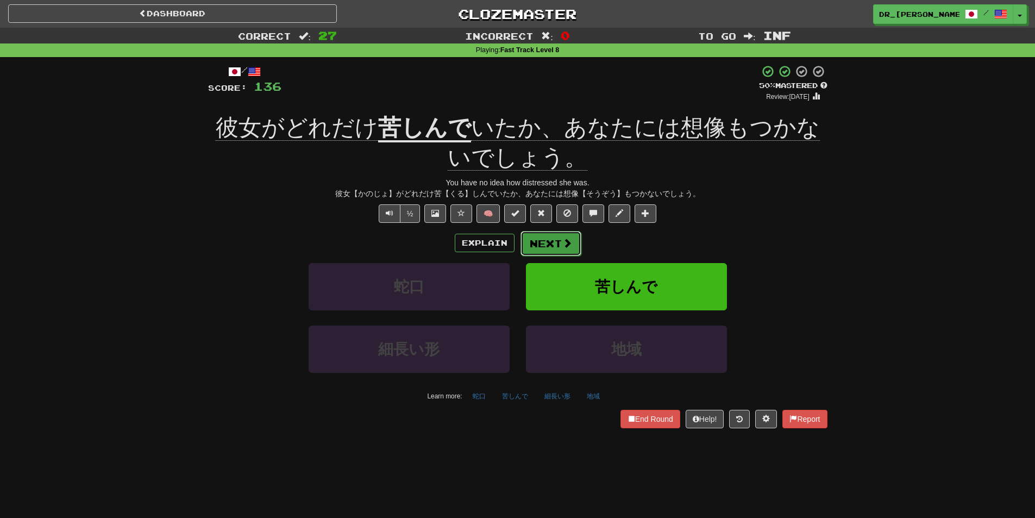
click at [551, 235] on button "Next" at bounding box center [550, 243] width 61 height 25
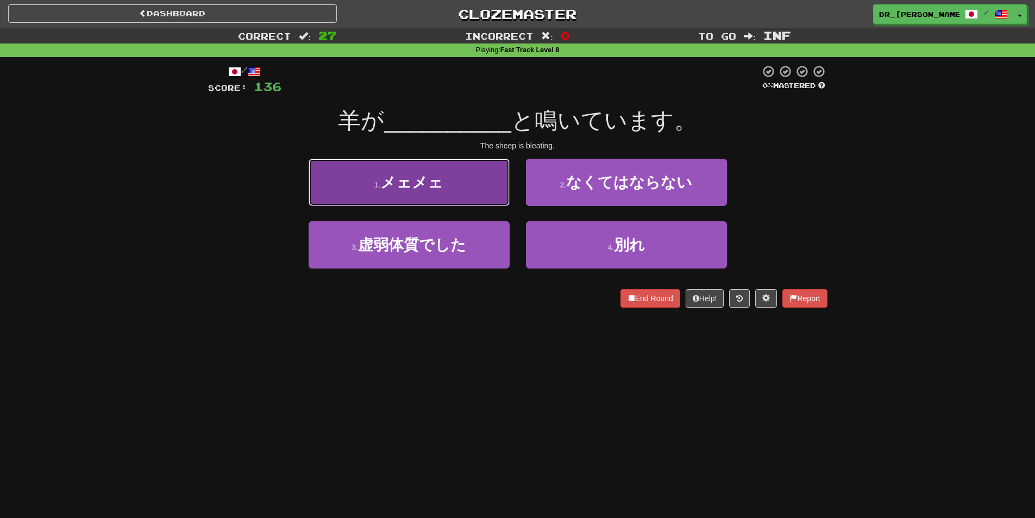
click at [479, 187] on button "1 . メェメェ" at bounding box center [409, 182] width 201 height 47
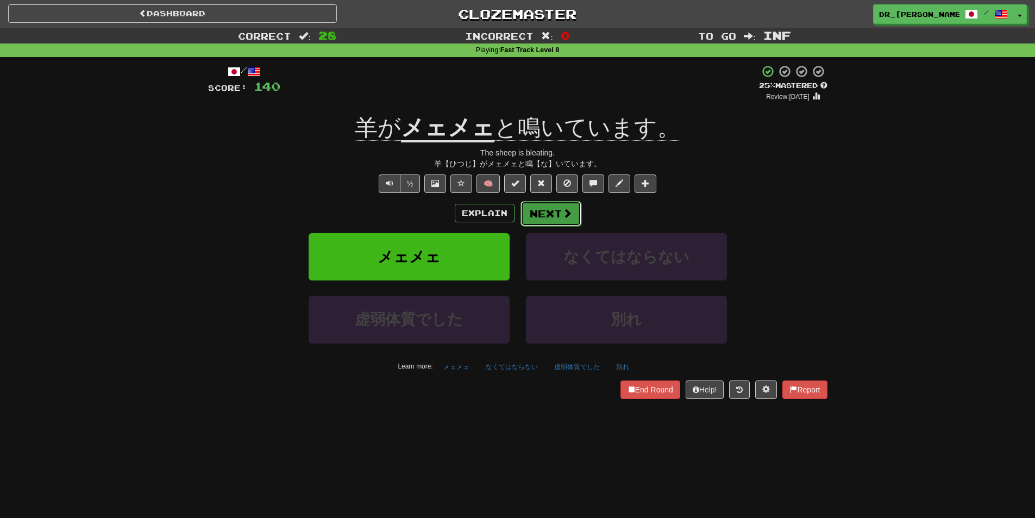
click at [551, 212] on button "Next" at bounding box center [550, 213] width 61 height 25
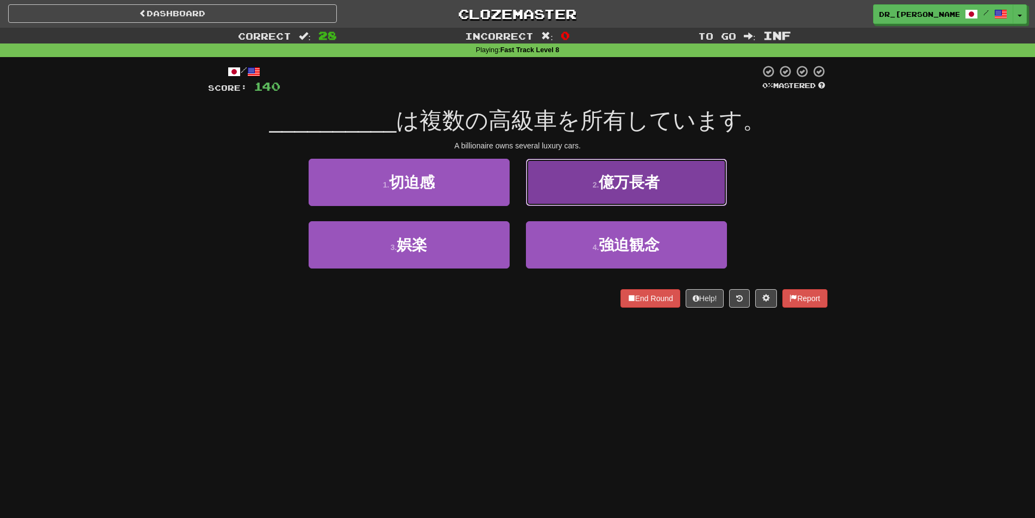
click at [650, 199] on button "2 . 億万長者" at bounding box center [626, 182] width 201 height 47
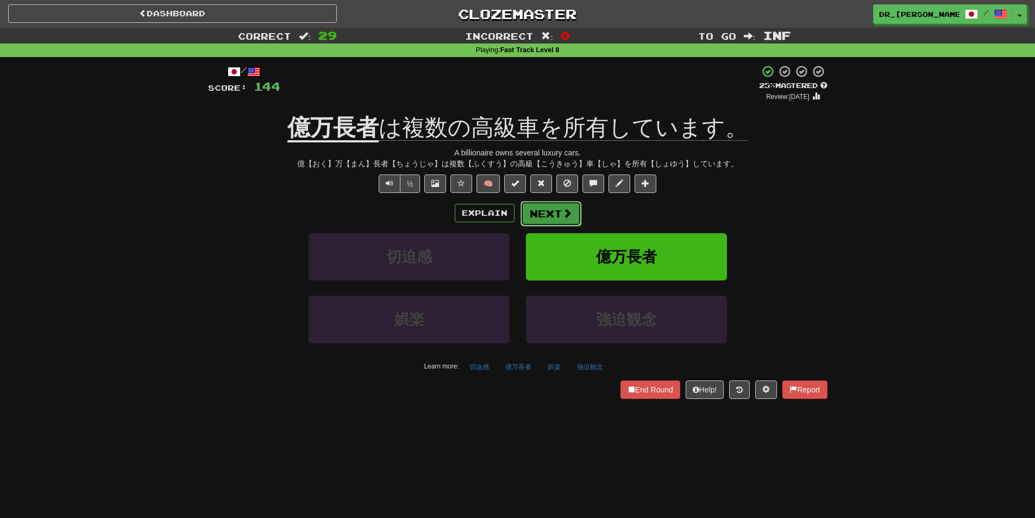
click at [553, 211] on button "Next" at bounding box center [550, 213] width 61 height 25
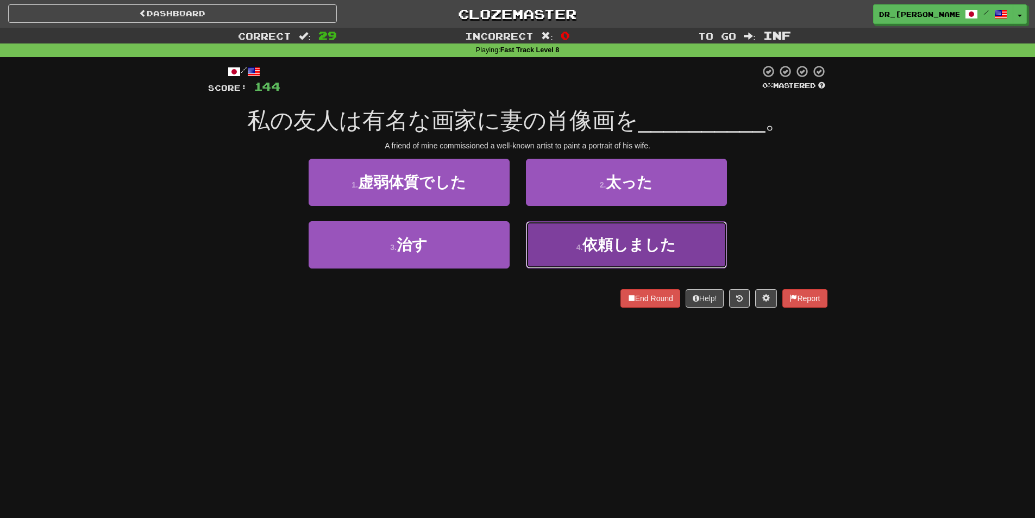
click at [608, 253] on span "依頼しました" at bounding box center [628, 244] width 93 height 17
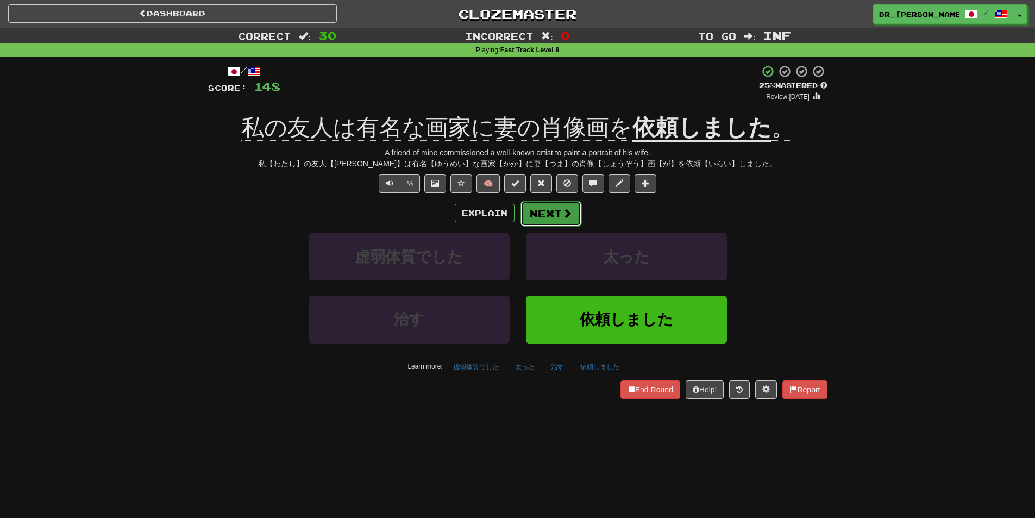
click at [563, 211] on span at bounding box center [567, 213] width 10 height 10
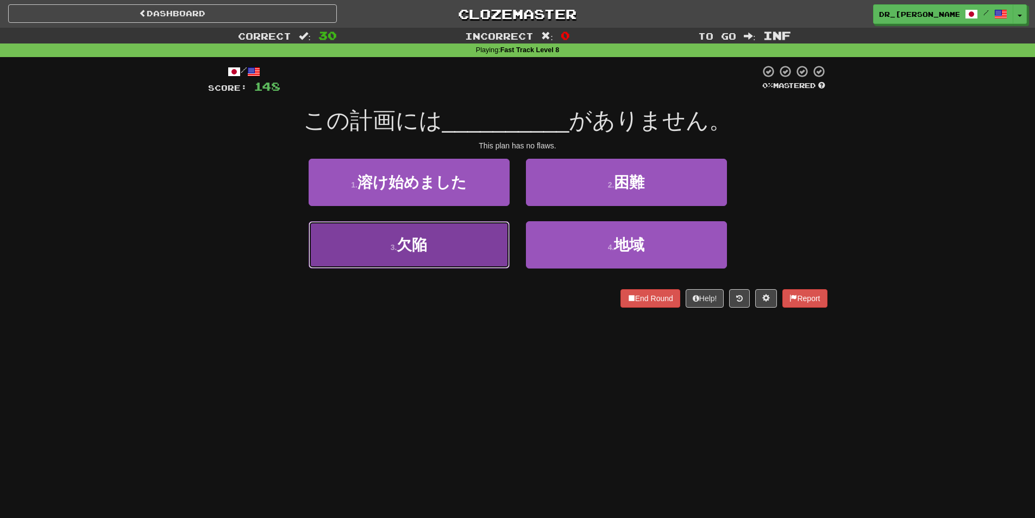
click at [485, 234] on button "3 . 欠陥" at bounding box center [409, 244] width 201 height 47
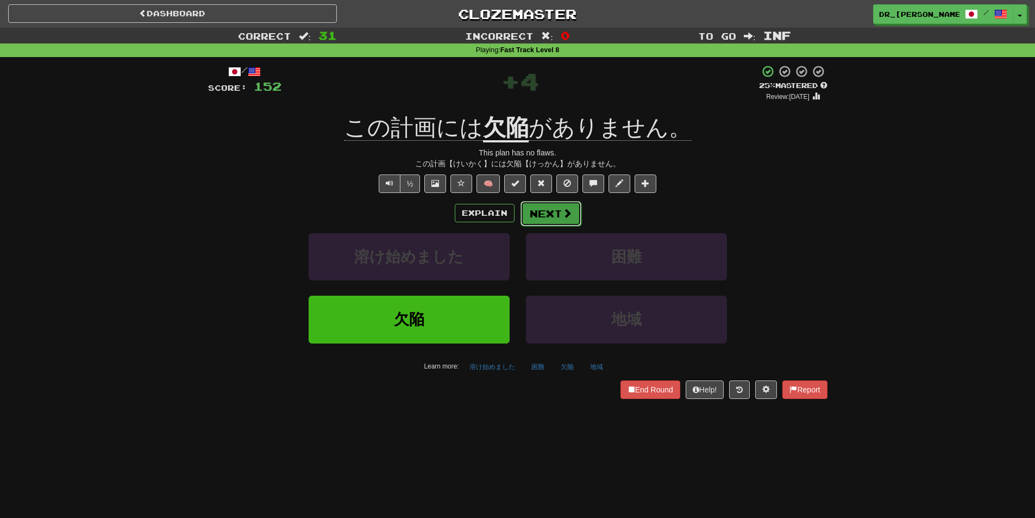
click at [557, 213] on button "Next" at bounding box center [550, 213] width 61 height 25
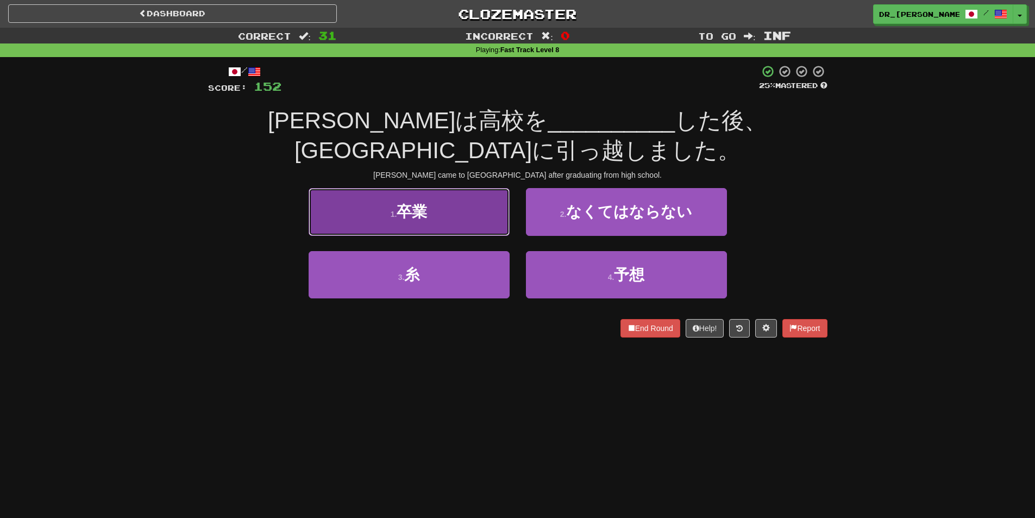
click at [496, 212] on button "1 . 卒業" at bounding box center [409, 211] width 201 height 47
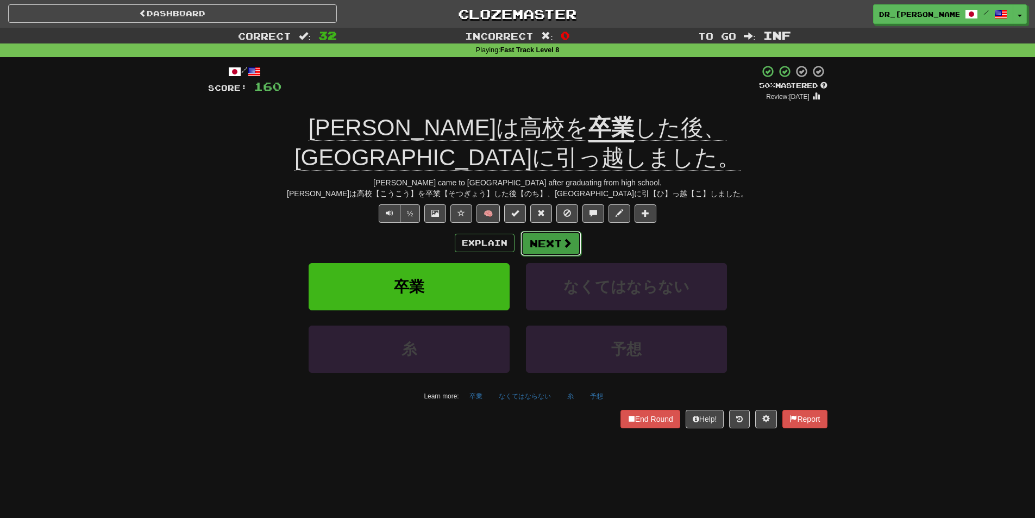
click at [555, 231] on button "Next" at bounding box center [550, 243] width 61 height 25
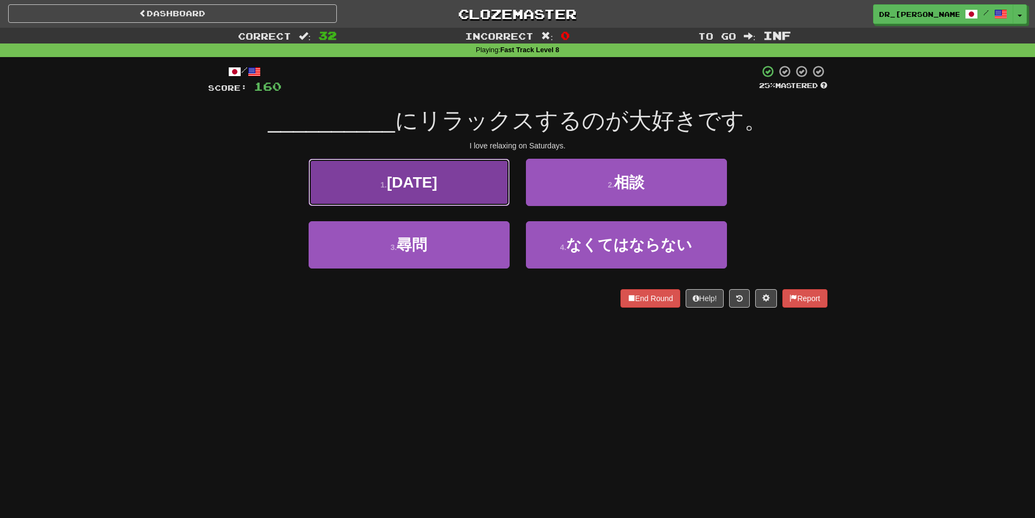
click at [458, 198] on button "1 . 土曜日" at bounding box center [409, 182] width 201 height 47
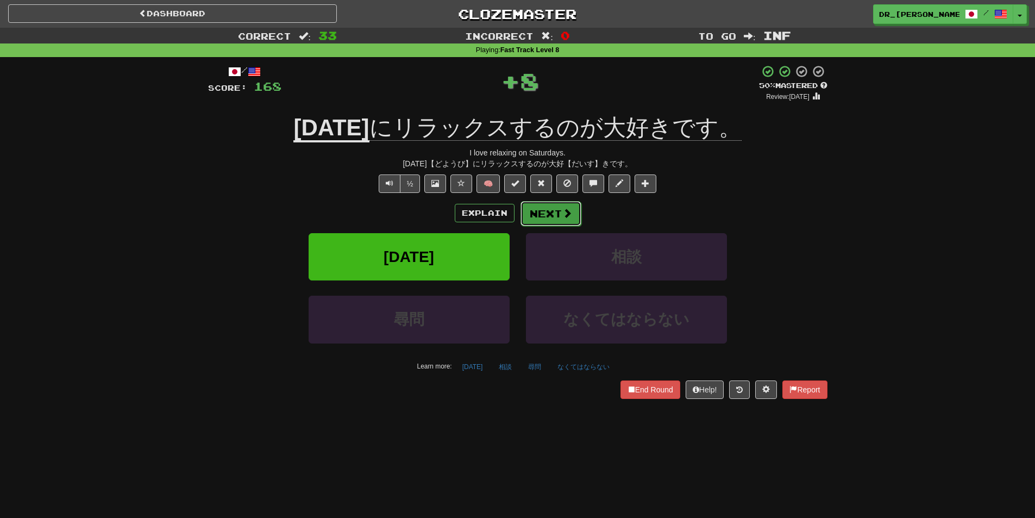
click at [554, 210] on button "Next" at bounding box center [550, 213] width 61 height 25
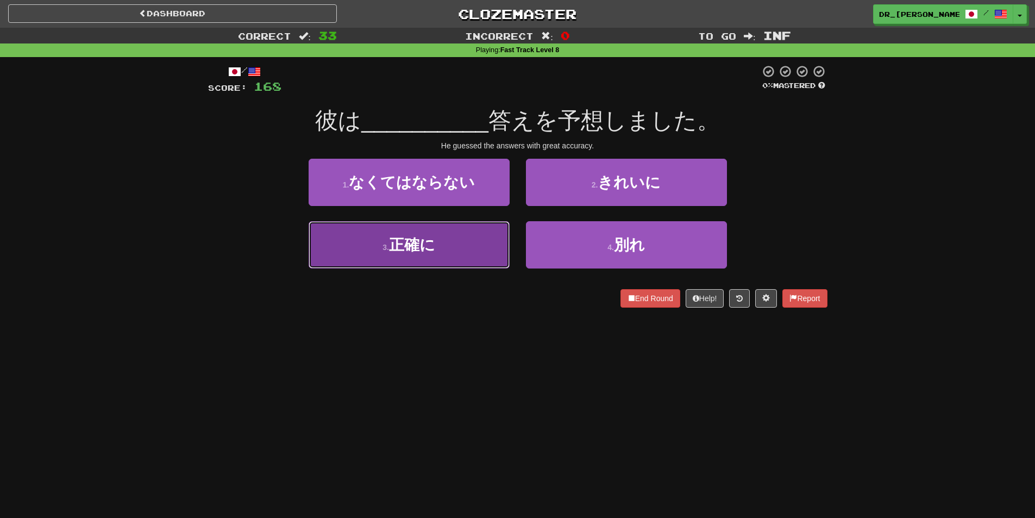
click at [492, 235] on button "3 . 正確に" at bounding box center [409, 244] width 201 height 47
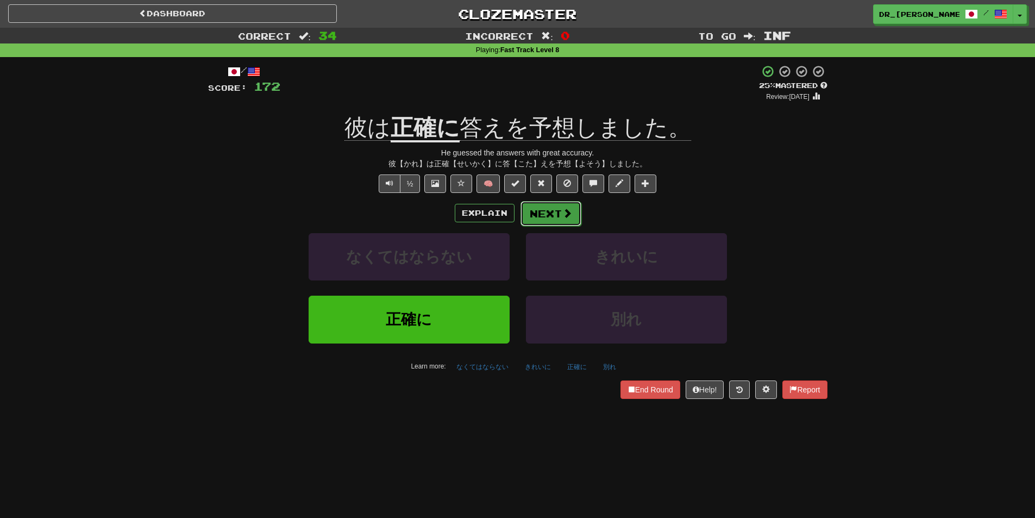
click at [558, 215] on button "Next" at bounding box center [550, 213] width 61 height 25
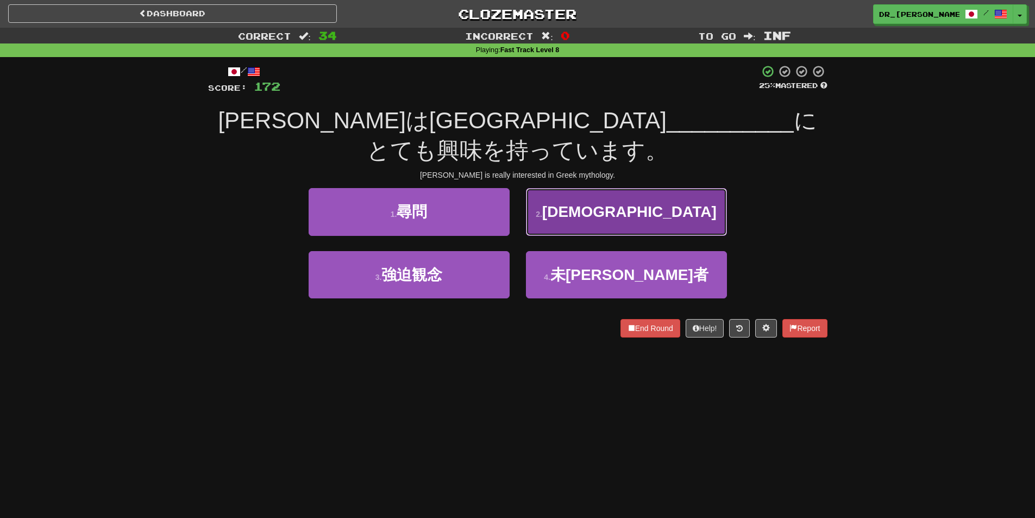
click at [575, 200] on button "2 . 神話" at bounding box center [626, 211] width 201 height 47
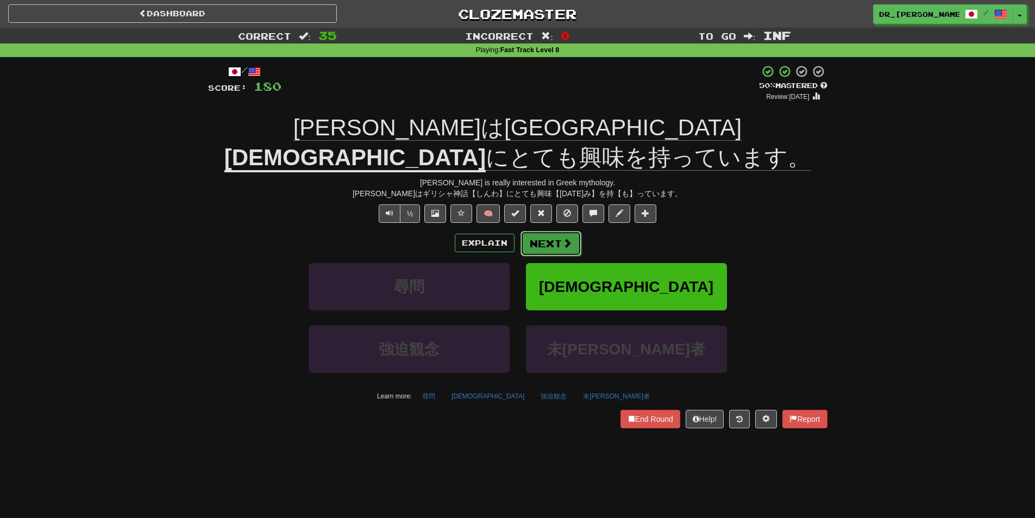
click at [552, 231] on button "Next" at bounding box center [550, 243] width 61 height 25
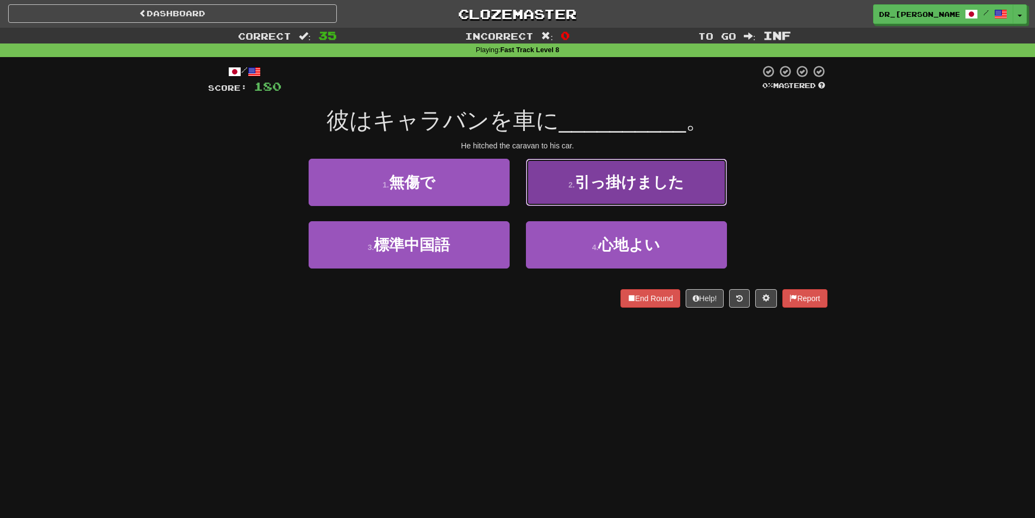
click at [563, 203] on button "2 . 引っ掛けました" at bounding box center [626, 182] width 201 height 47
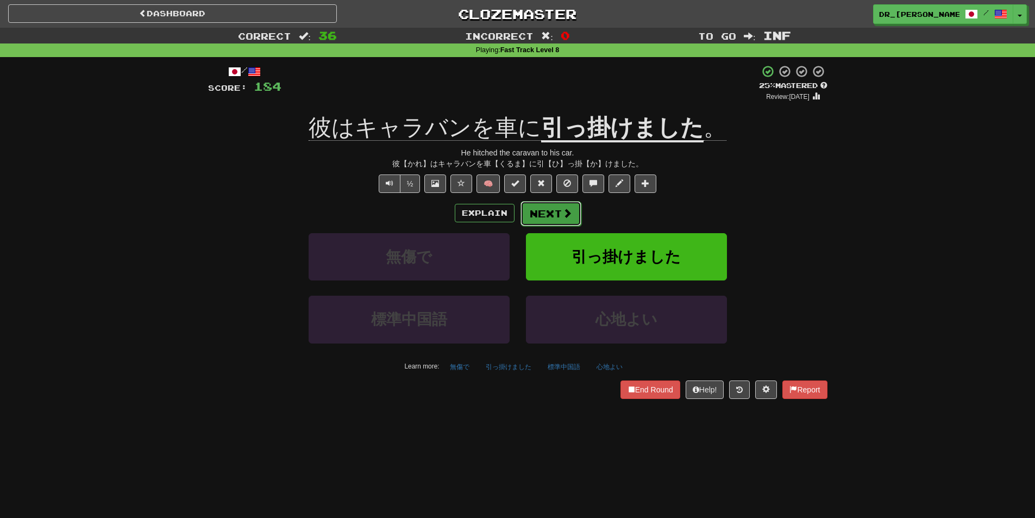
click at [556, 209] on button "Next" at bounding box center [550, 213] width 61 height 25
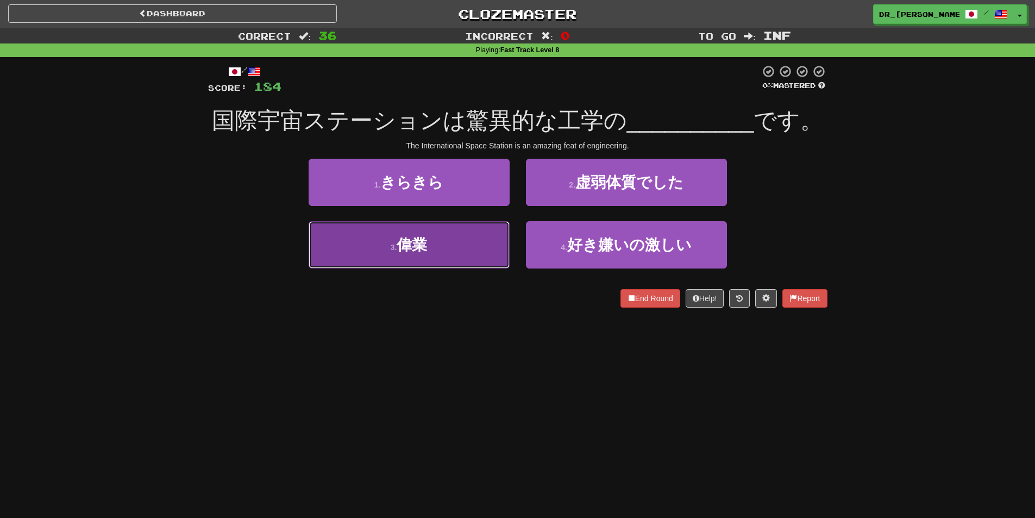
click at [481, 243] on button "3 . 偉業" at bounding box center [409, 244] width 201 height 47
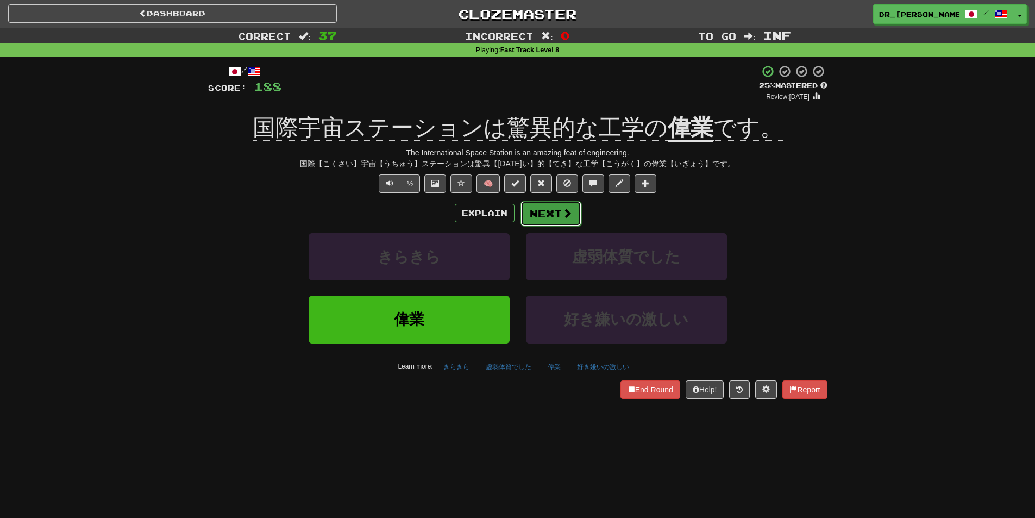
click at [544, 213] on button "Next" at bounding box center [550, 213] width 61 height 25
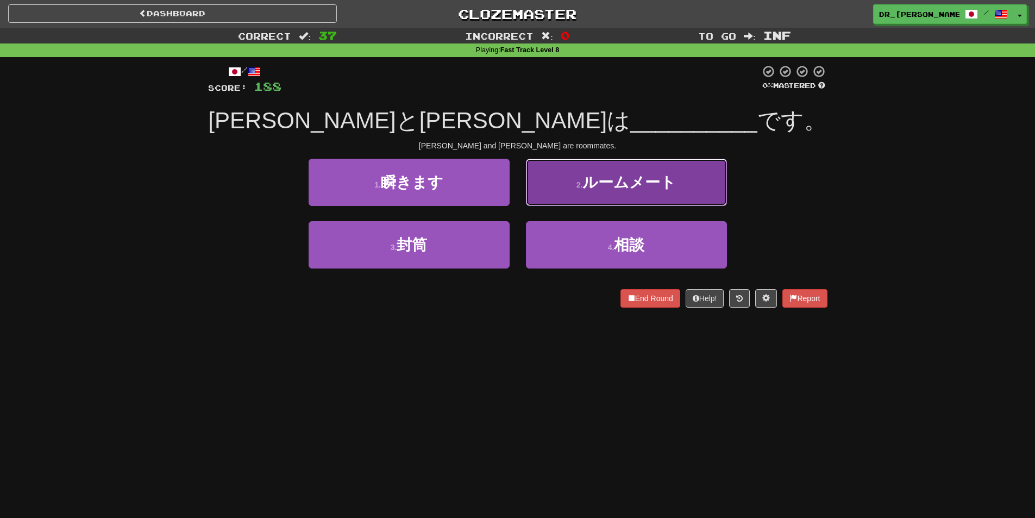
click at [580, 196] on button "2 . ルームメート" at bounding box center [626, 182] width 201 height 47
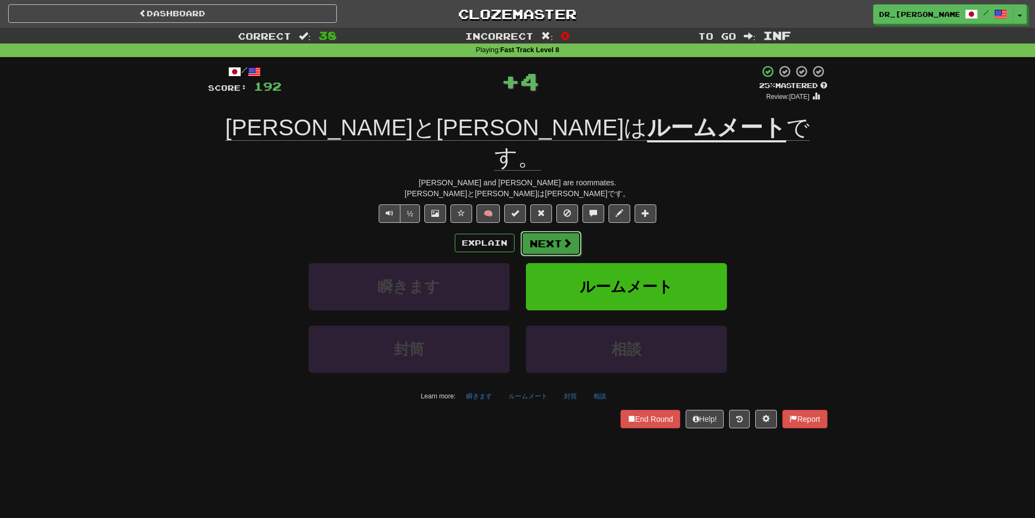
click at [565, 231] on button "Next" at bounding box center [550, 243] width 61 height 25
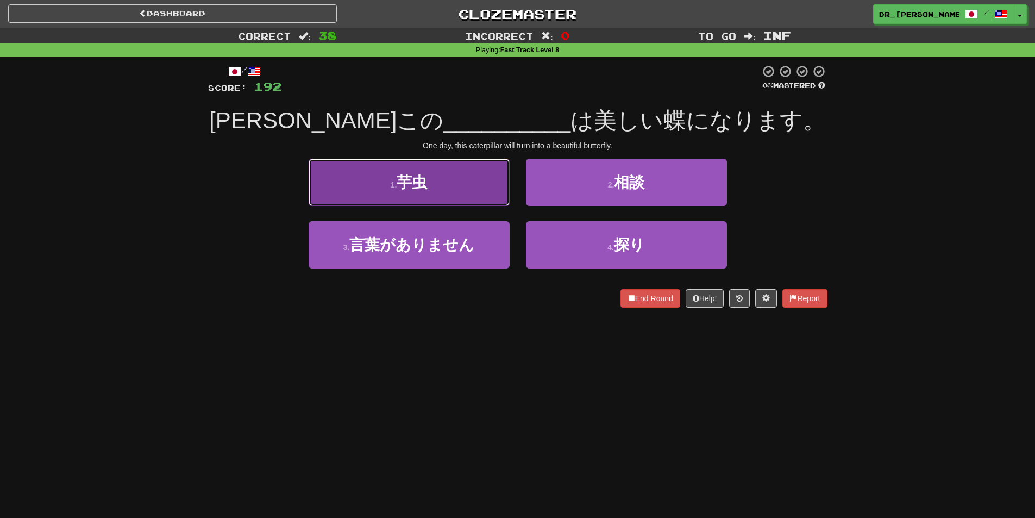
click at [479, 198] on button "1 . 芋虫" at bounding box center [409, 182] width 201 height 47
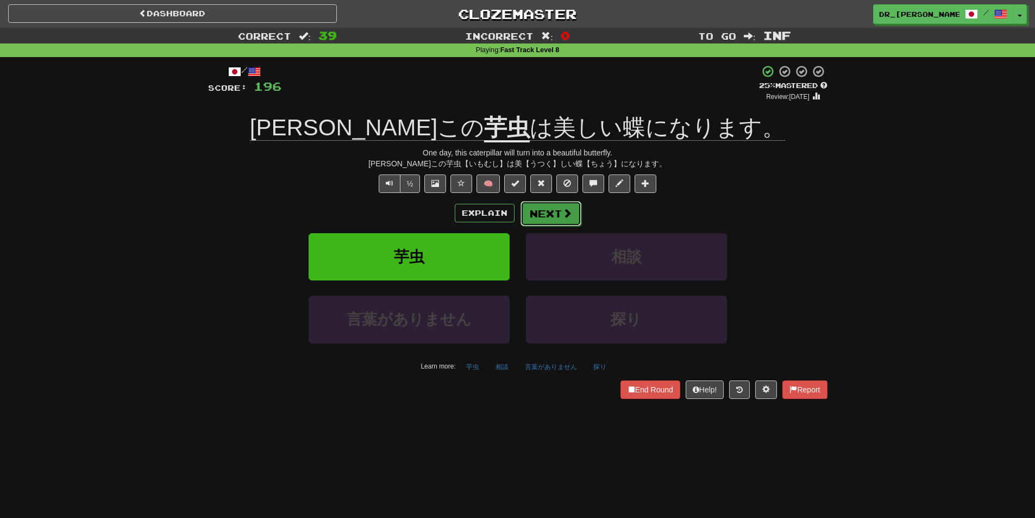
click at [544, 217] on button "Next" at bounding box center [550, 213] width 61 height 25
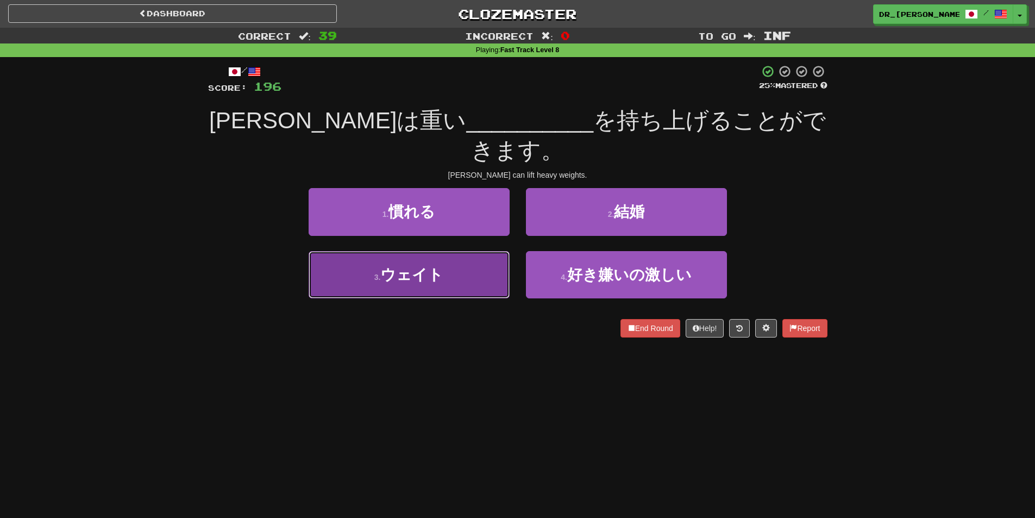
click at [471, 251] on button "3 . ウェイト" at bounding box center [409, 274] width 201 height 47
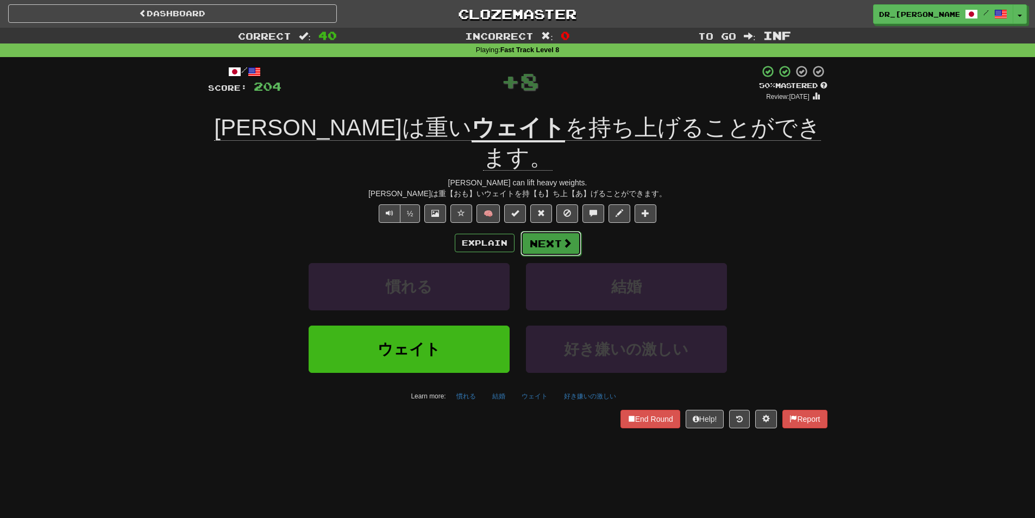
click at [564, 238] on span at bounding box center [567, 243] width 10 height 10
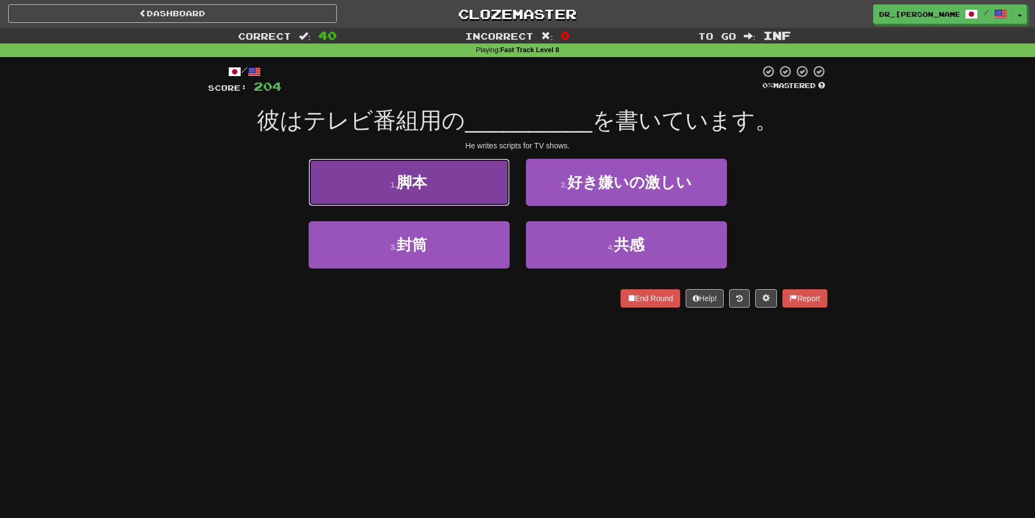
click at [447, 203] on button "1 . 脚本" at bounding box center [409, 182] width 201 height 47
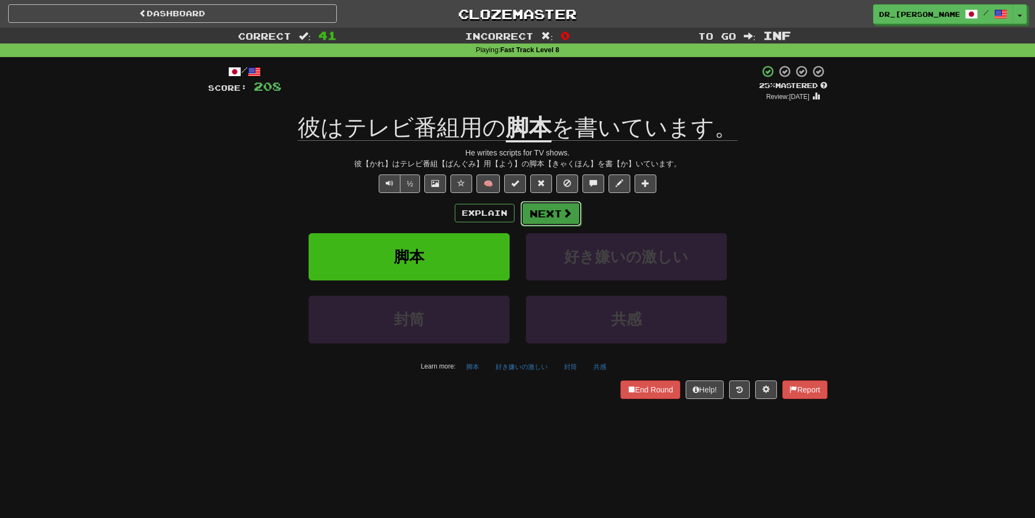
click at [549, 215] on button "Next" at bounding box center [550, 213] width 61 height 25
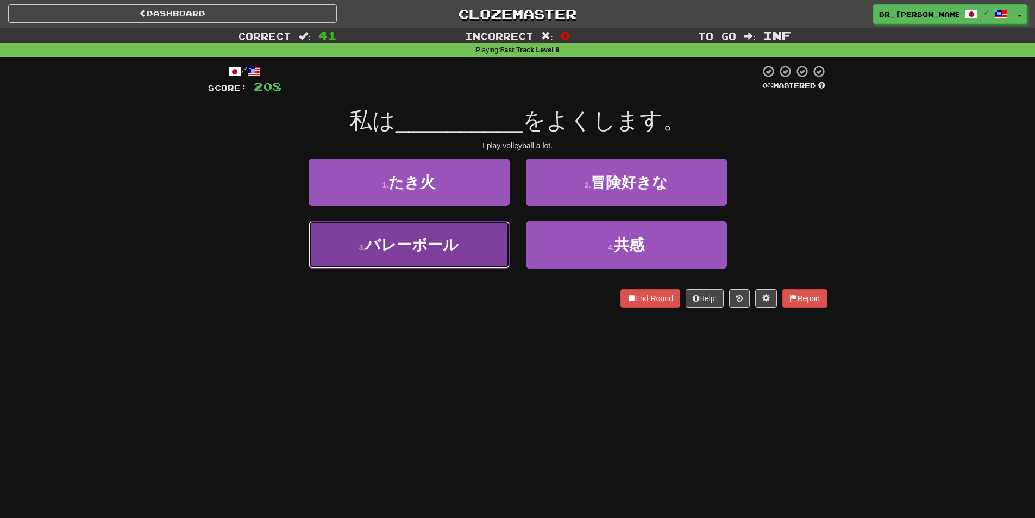
click at [485, 235] on button "3 . バレーボール" at bounding box center [409, 244] width 201 height 47
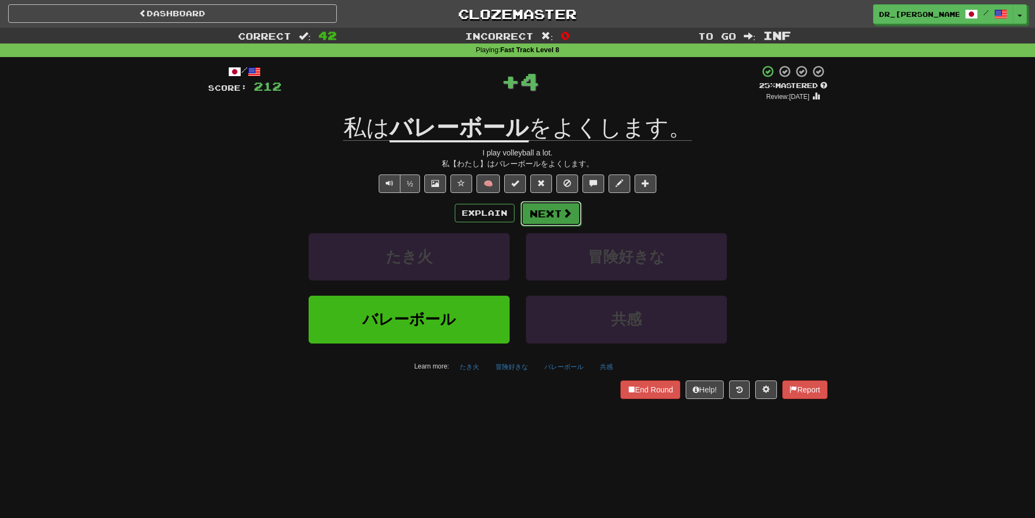
click at [555, 206] on button "Next" at bounding box center [550, 213] width 61 height 25
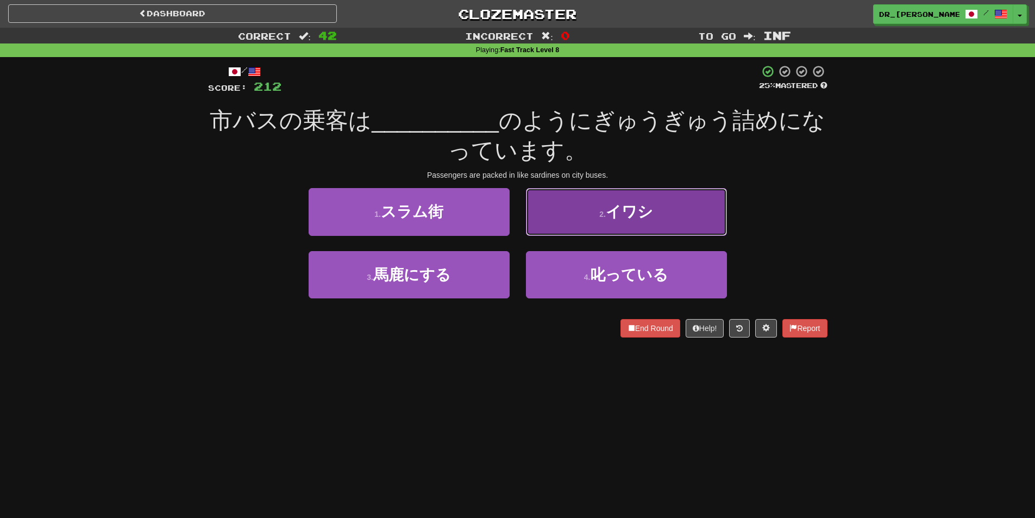
click at [584, 225] on button "2 . イワシ" at bounding box center [626, 211] width 201 height 47
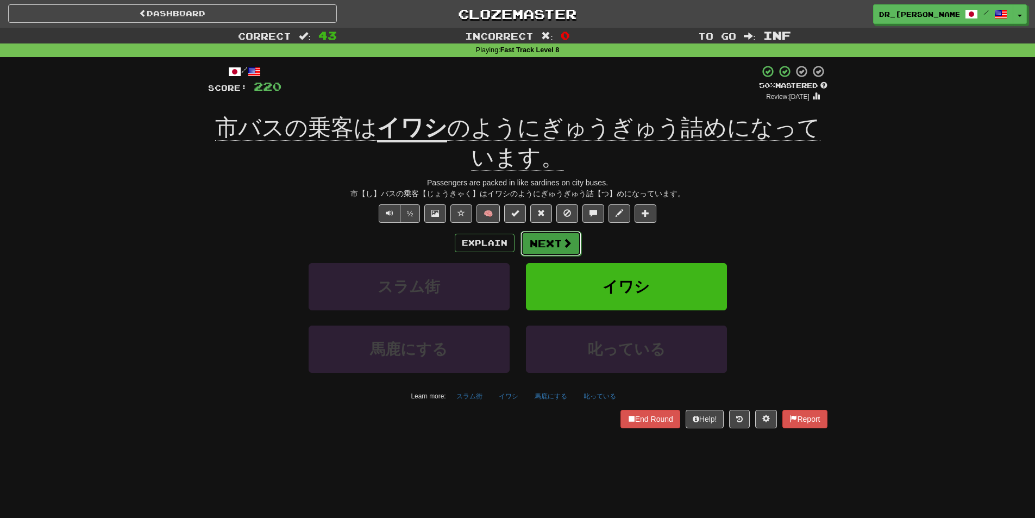
click at [562, 236] on button "Next" at bounding box center [550, 243] width 61 height 25
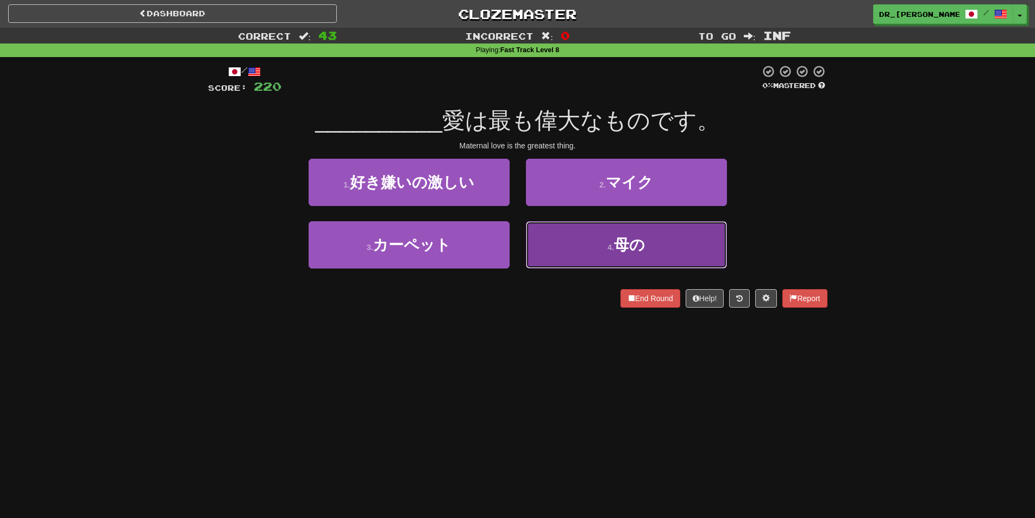
click at [561, 234] on button "4 . 母の" at bounding box center [626, 244] width 201 height 47
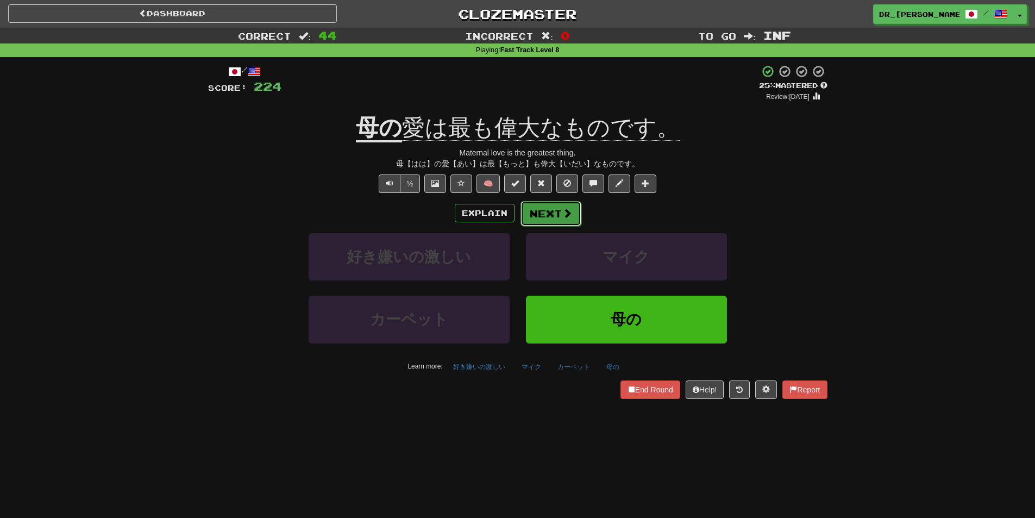
click at [569, 213] on span at bounding box center [567, 213] width 10 height 10
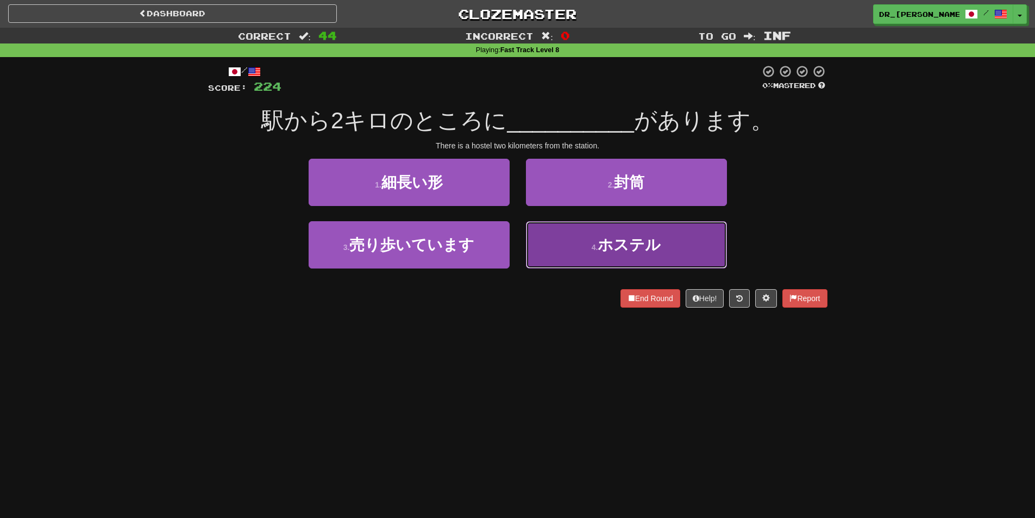
click at [613, 236] on span "ホステル" at bounding box center [629, 244] width 63 height 17
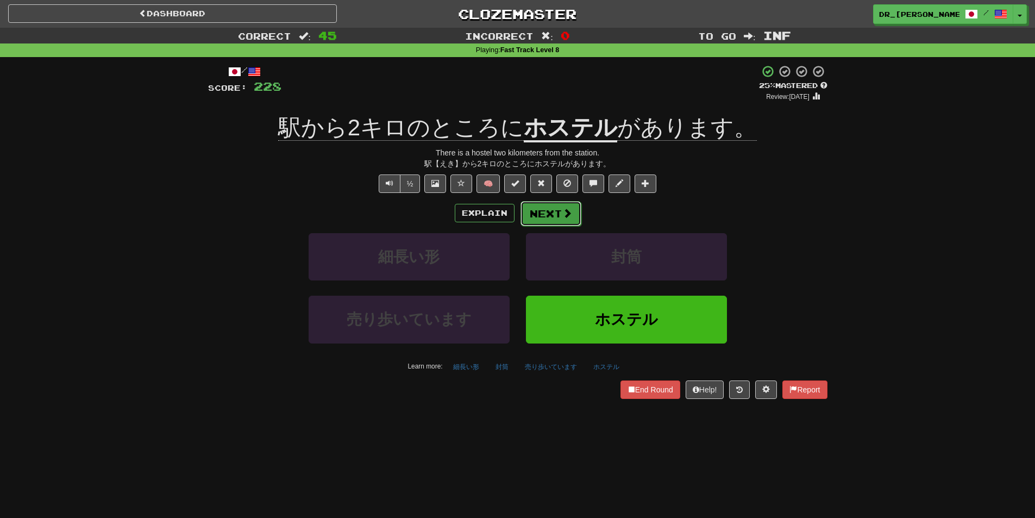
click at [553, 214] on button "Next" at bounding box center [550, 213] width 61 height 25
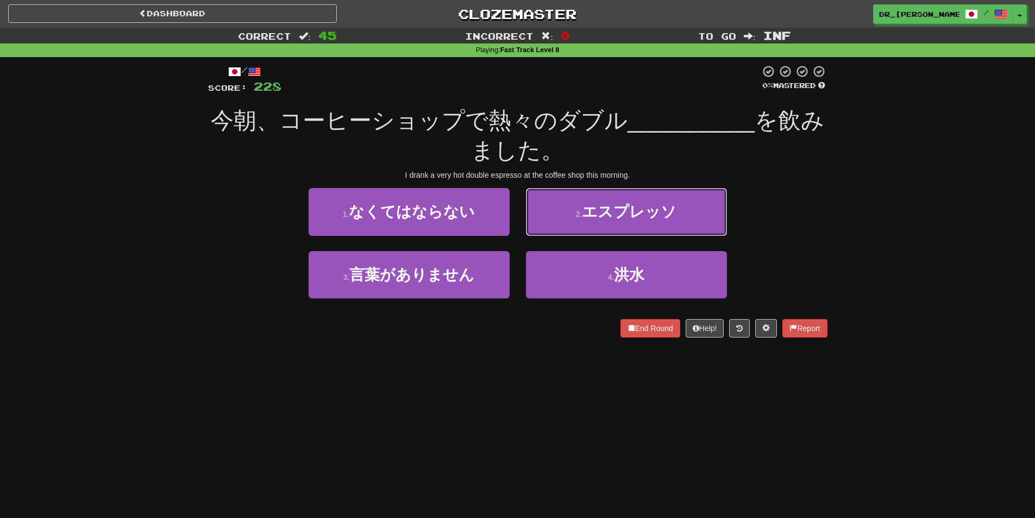
click at [601, 227] on button "2 . エスプレッソ" at bounding box center [626, 211] width 201 height 47
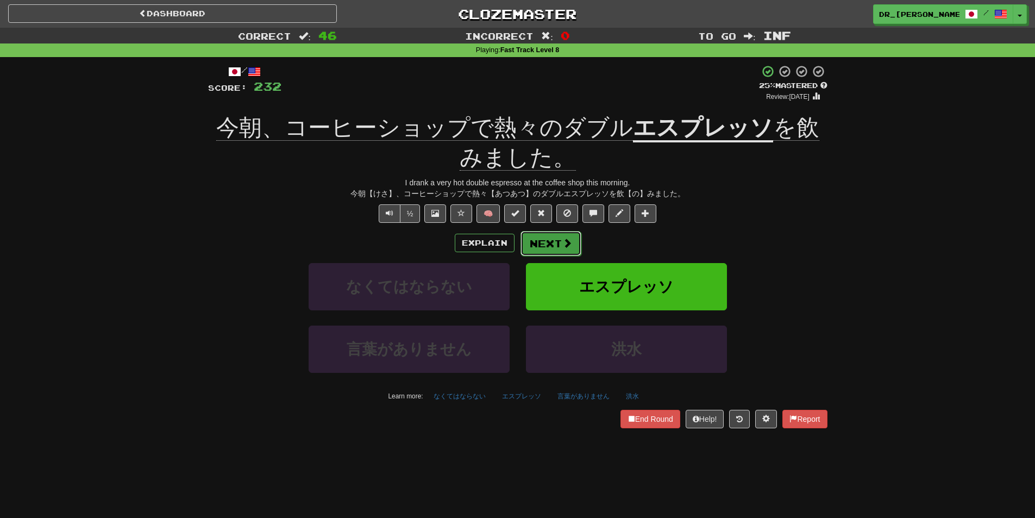
click at [568, 243] on span at bounding box center [567, 243] width 10 height 10
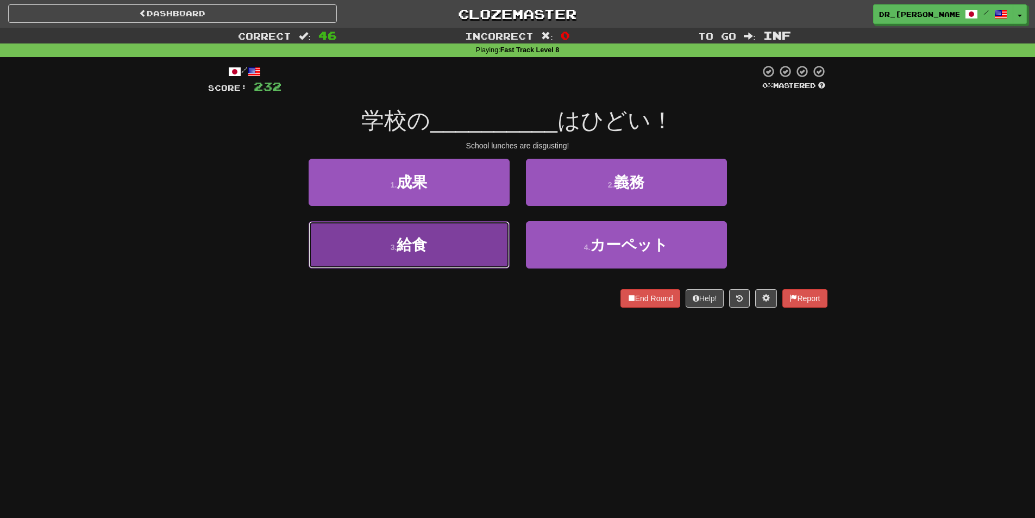
click at [456, 256] on button "3 . 給食" at bounding box center [409, 244] width 201 height 47
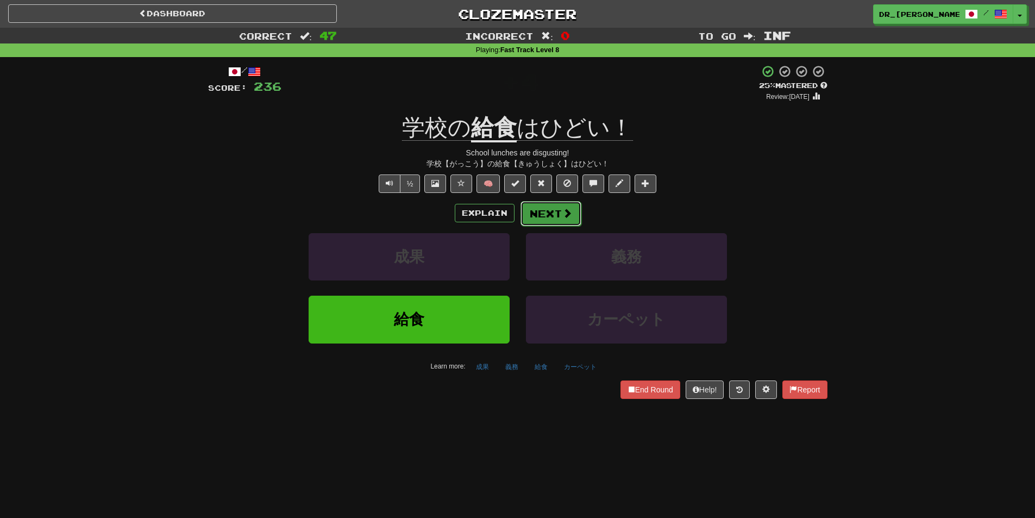
click at [553, 214] on button "Next" at bounding box center [550, 213] width 61 height 25
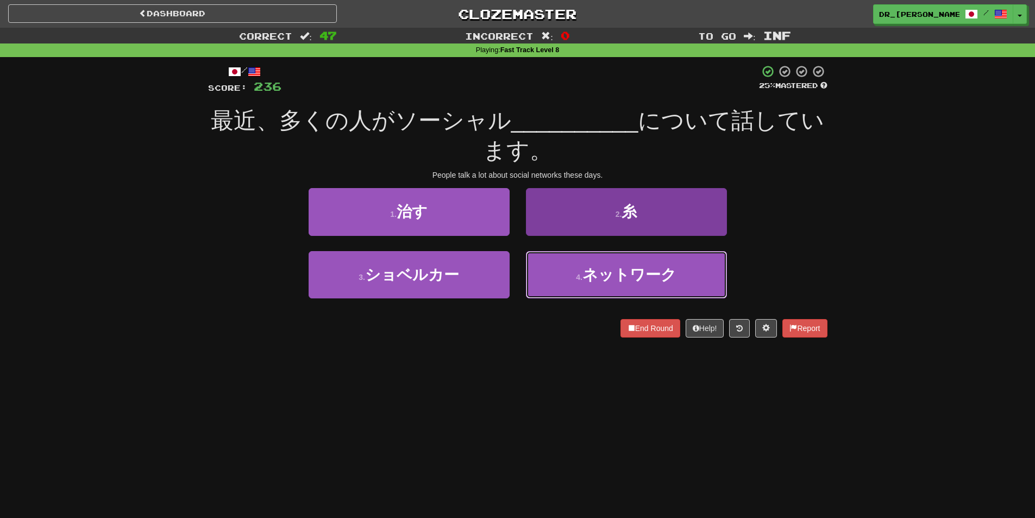
drag, startPoint x: 595, startPoint y: 271, endPoint x: 589, endPoint y: 269, distance: 6.7
click at [590, 271] on span "ネットワーク" at bounding box center [629, 274] width 94 height 17
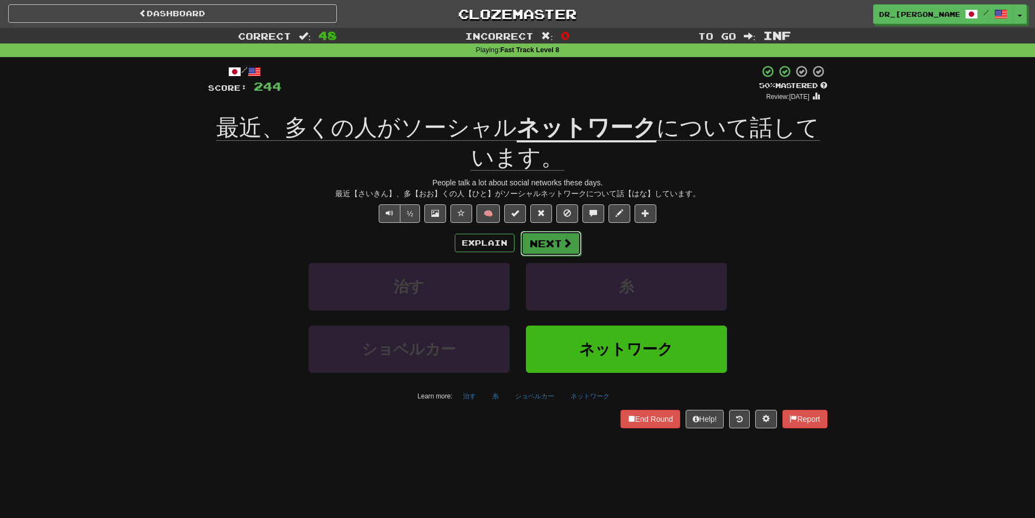
click at [551, 238] on button "Next" at bounding box center [550, 243] width 61 height 25
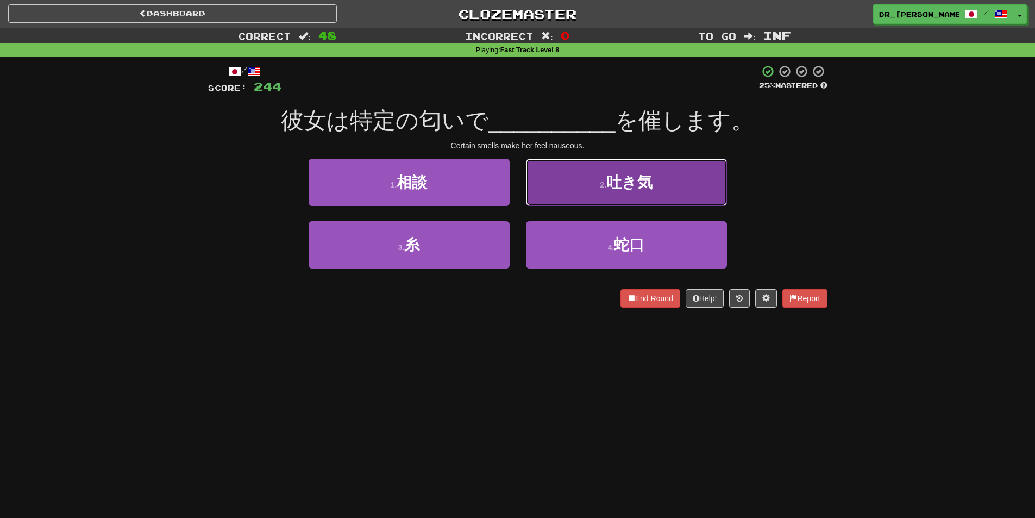
click at [565, 193] on button "2 . 吐き気" at bounding box center [626, 182] width 201 height 47
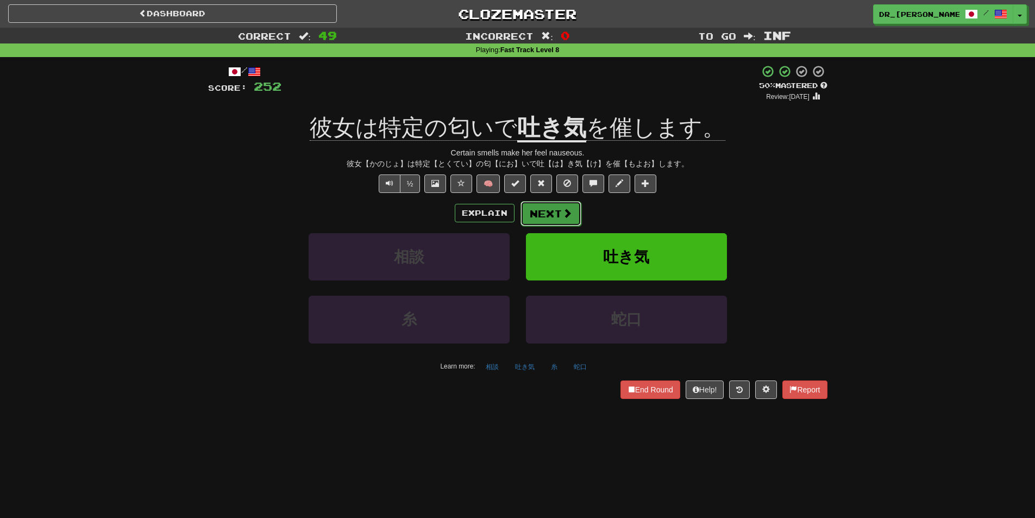
click at [546, 214] on button "Next" at bounding box center [550, 213] width 61 height 25
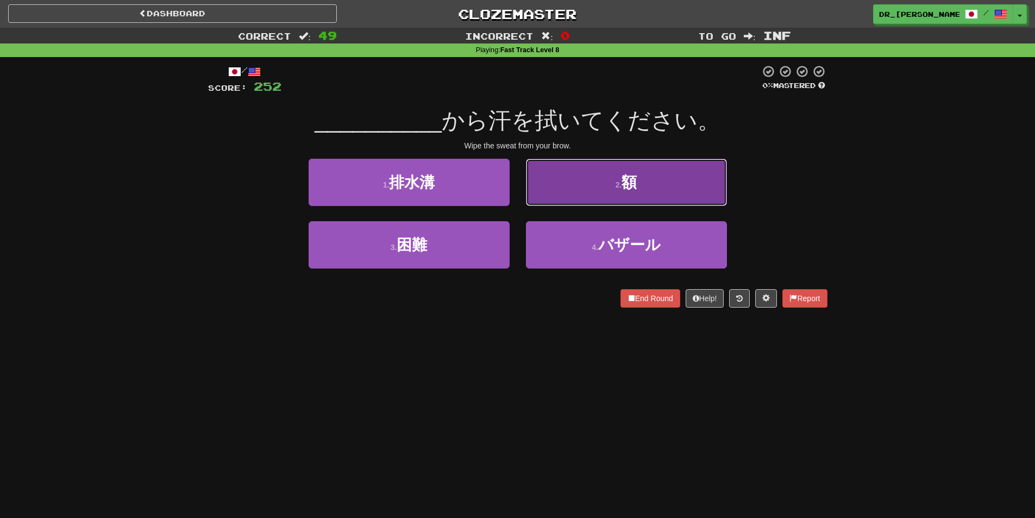
click at [589, 186] on button "2 . 額" at bounding box center [626, 182] width 201 height 47
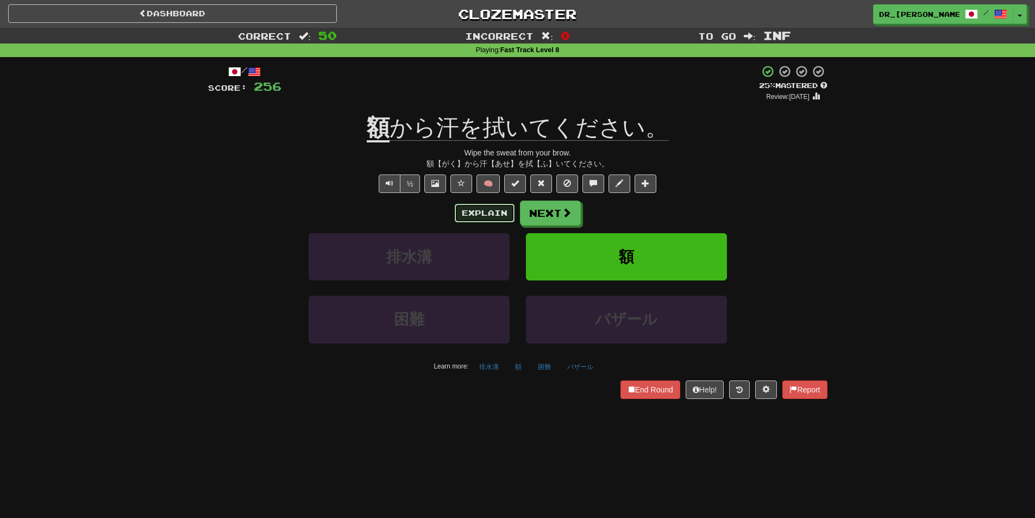
click at [492, 210] on button "Explain" at bounding box center [485, 213] width 60 height 18
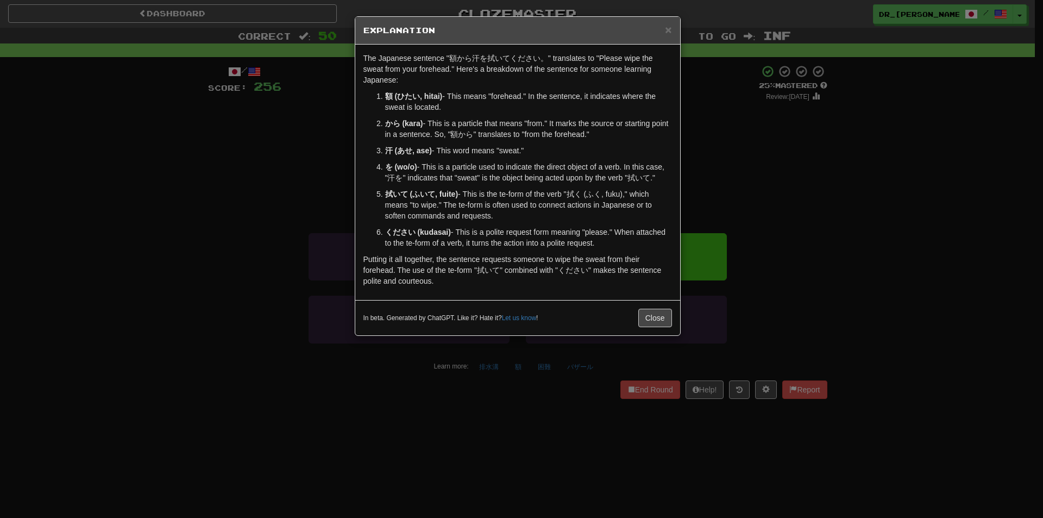
click at [679, 23] on div "× Explanation" at bounding box center [517, 31] width 325 height 28
click at [674, 29] on div "× Explanation" at bounding box center [517, 31] width 325 height 28
click at [669, 31] on span "×" at bounding box center [668, 29] width 7 height 12
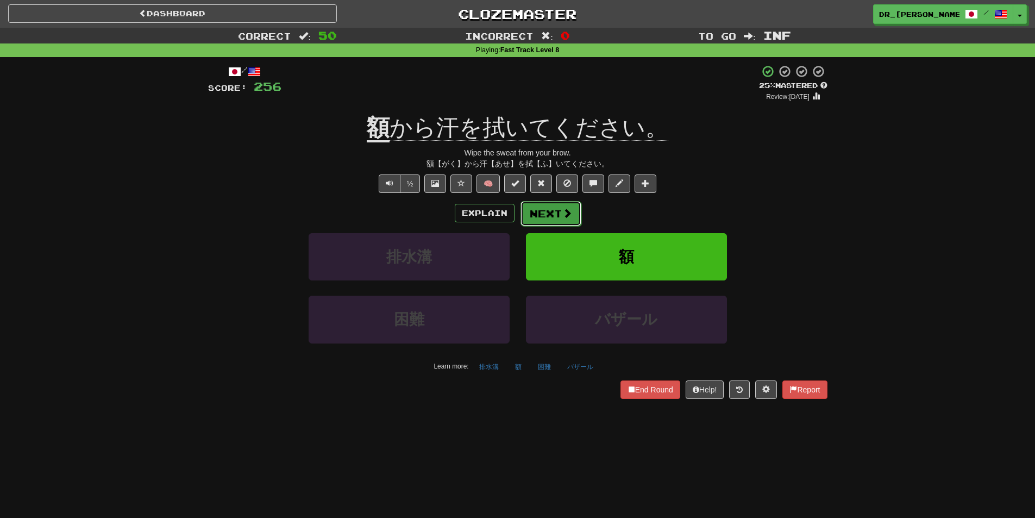
click at [567, 208] on span at bounding box center [567, 213] width 10 height 10
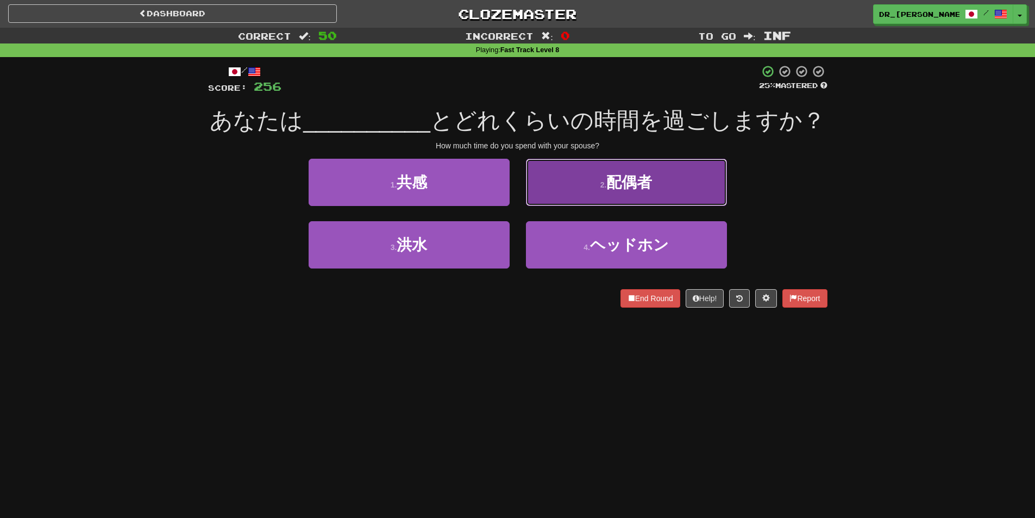
click at [605, 193] on button "2 . 配偶者" at bounding box center [626, 182] width 201 height 47
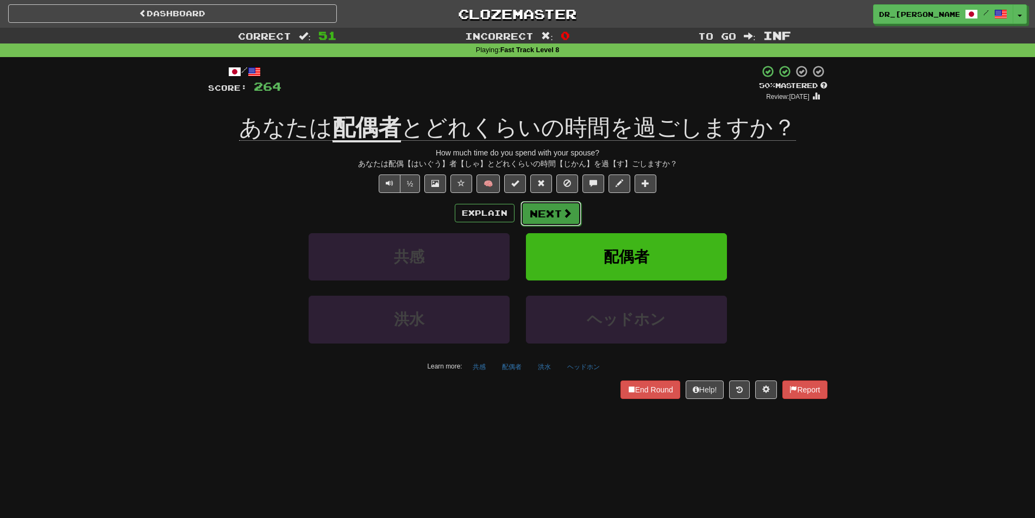
click at [570, 209] on span at bounding box center [567, 213] width 10 height 10
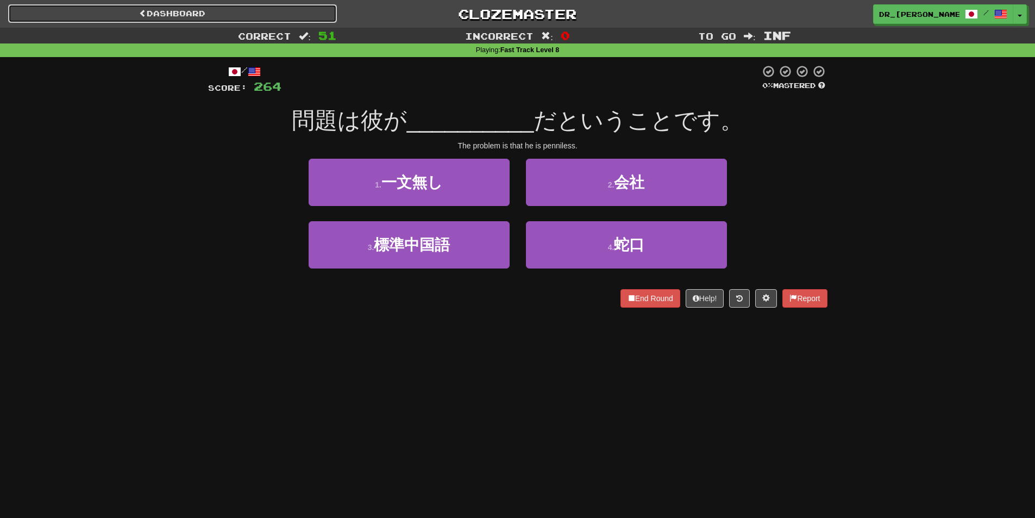
click at [266, 15] on link "Dashboard" at bounding box center [172, 13] width 329 height 18
